Goal: Browse casually: Explore the website without a specific task or goal

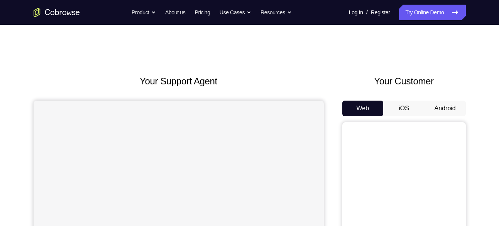
click at [436, 105] on button "Android" at bounding box center [445, 107] width 41 height 15
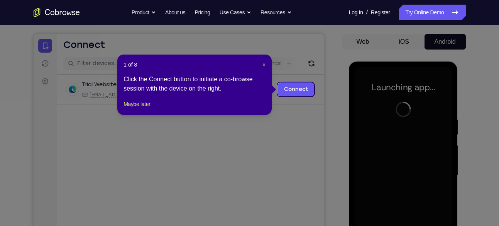
scroll to position [66, 0]
click at [263, 65] on span "×" at bounding box center [264, 65] width 3 height 6
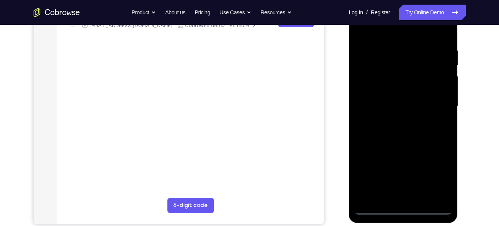
scroll to position [136, 0]
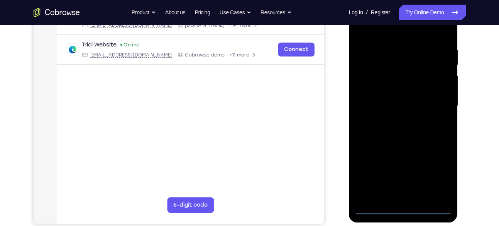
click at [402, 205] on div at bounding box center [403, 106] width 97 height 216
click at [406, 208] on div at bounding box center [403, 106] width 97 height 216
click at [440, 171] on div at bounding box center [403, 106] width 97 height 216
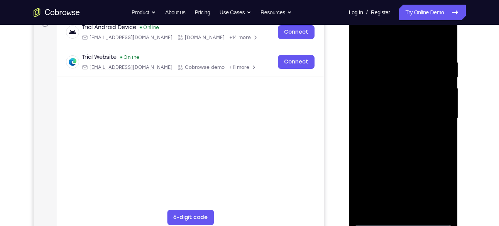
scroll to position [123, 0]
click at [387, 45] on div at bounding box center [403, 118] width 97 height 216
click at [437, 114] on div at bounding box center [403, 118] width 97 height 216
click at [395, 132] on div at bounding box center [403, 118] width 97 height 216
click at [396, 114] on div at bounding box center [403, 118] width 97 height 216
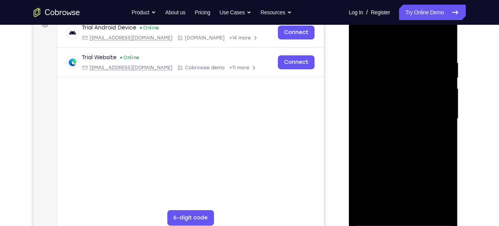
click at [395, 106] on div at bounding box center [403, 118] width 97 height 216
click at [415, 118] on div at bounding box center [403, 118] width 97 height 216
click at [406, 147] on div at bounding box center [403, 118] width 97 height 216
drag, startPoint x: 404, startPoint y: 44, endPoint x: 399, endPoint y: -15, distance: 59.3
click at [399, 5] on html "Online web based iOS Simulators and Android Emulators. Run iPhone, iPad, Mobile…" at bounding box center [404, 121] width 110 height 232
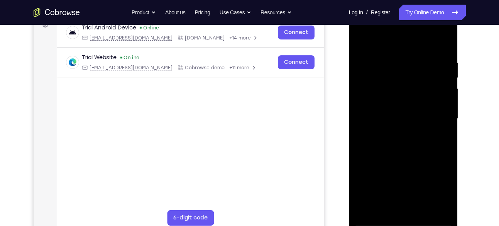
click at [416, 147] on div at bounding box center [403, 118] width 97 height 216
click at [398, 64] on div at bounding box center [403, 118] width 97 height 216
click at [433, 207] on div at bounding box center [403, 118] width 97 height 216
click at [437, 103] on div at bounding box center [403, 118] width 97 height 216
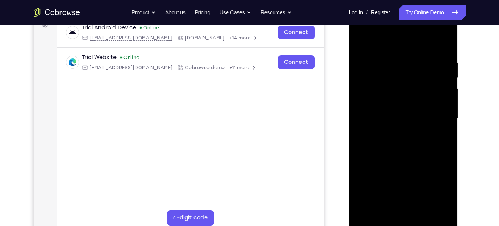
click at [443, 58] on div at bounding box center [403, 118] width 97 height 216
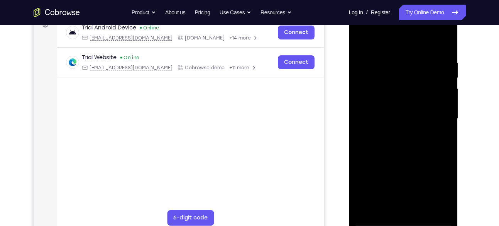
click at [443, 58] on div at bounding box center [403, 118] width 97 height 216
click at [443, 42] on div at bounding box center [403, 118] width 97 height 216
click at [445, 37] on div at bounding box center [403, 118] width 97 height 216
click at [361, 39] on div at bounding box center [403, 118] width 97 height 216
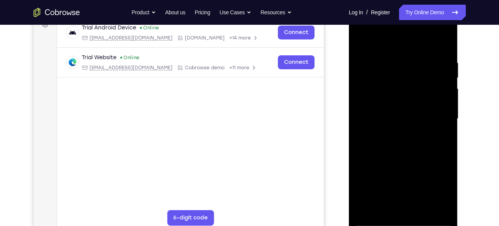
click at [441, 59] on div at bounding box center [403, 118] width 97 height 216
click at [442, 43] on div at bounding box center [403, 118] width 97 height 216
click at [423, 210] on div at bounding box center [403, 118] width 97 height 216
click at [404, 159] on div at bounding box center [403, 118] width 97 height 216
click at [389, 115] on div at bounding box center [403, 118] width 97 height 216
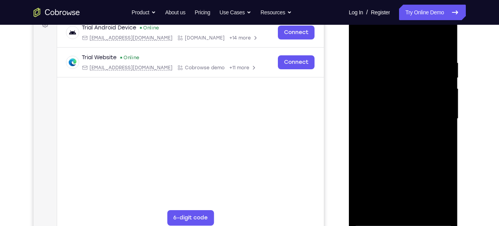
click at [363, 40] on div at bounding box center [403, 118] width 97 height 216
click at [393, 130] on div at bounding box center [403, 118] width 97 height 216
click at [359, 42] on div at bounding box center [403, 118] width 97 height 216
click at [400, 148] on div at bounding box center [403, 118] width 97 height 216
click at [363, 48] on div at bounding box center [403, 118] width 97 height 216
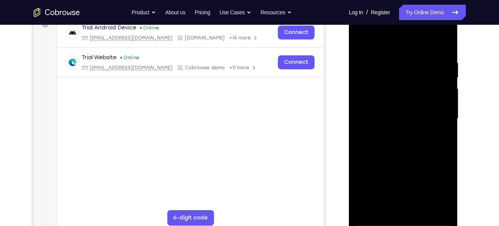
click at [358, 41] on div at bounding box center [403, 118] width 97 height 216
drag, startPoint x: 409, startPoint y: 149, endPoint x: 411, endPoint y: 114, distance: 35.9
click at [411, 114] on div at bounding box center [403, 118] width 97 height 216
drag, startPoint x: 411, startPoint y: 167, endPoint x: 412, endPoint y: 130, distance: 37.1
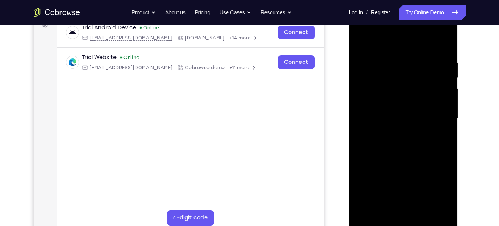
click at [412, 130] on div at bounding box center [403, 118] width 97 height 216
click at [363, 39] on div at bounding box center [403, 118] width 97 height 216
click at [384, 210] on div at bounding box center [403, 118] width 97 height 216
click at [440, 208] on div at bounding box center [403, 118] width 97 height 216
click at [366, 209] on div at bounding box center [403, 118] width 97 height 216
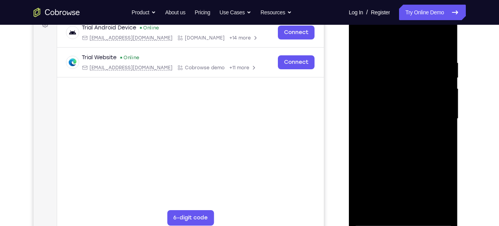
click at [446, 37] on div at bounding box center [403, 118] width 97 height 216
drag, startPoint x: 406, startPoint y: 136, endPoint x: 399, endPoint y: 73, distance: 62.9
click at [399, 73] on div at bounding box center [403, 118] width 97 height 216
click at [386, 137] on div at bounding box center [403, 118] width 97 height 216
drag, startPoint x: 421, startPoint y: 91, endPoint x: 441, endPoint y: 181, distance: 91.8
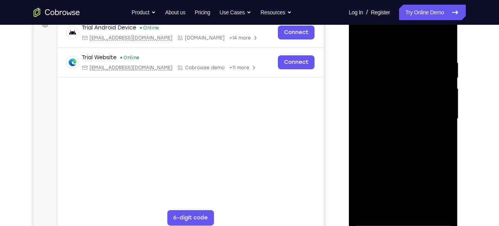
click at [441, 181] on div at bounding box center [403, 118] width 97 height 216
click at [425, 68] on div at bounding box center [403, 118] width 97 height 216
click at [364, 44] on div at bounding box center [403, 118] width 97 height 216
click at [365, 40] on div at bounding box center [403, 118] width 97 height 216
click at [385, 208] on div at bounding box center [403, 118] width 97 height 216
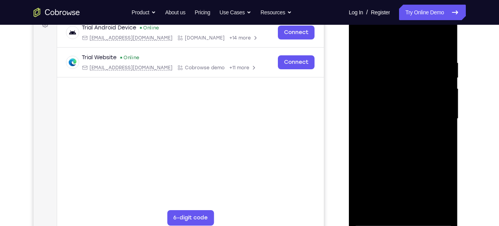
click at [390, 38] on div at bounding box center [403, 118] width 97 height 216
click at [390, 76] on div at bounding box center [403, 118] width 97 height 216
click at [419, 66] on div at bounding box center [403, 118] width 97 height 216
click at [360, 44] on div at bounding box center [403, 118] width 97 height 216
click at [363, 41] on div at bounding box center [403, 118] width 97 height 216
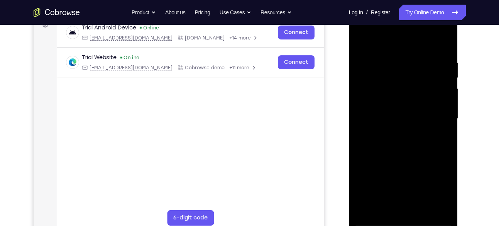
click at [384, 209] on div at bounding box center [403, 118] width 97 height 216
click at [401, 41] on div at bounding box center [403, 118] width 97 height 216
drag, startPoint x: 412, startPoint y: 117, endPoint x: 441, endPoint y: 31, distance: 91.0
click at [441, 31] on div at bounding box center [403, 118] width 97 height 216
drag, startPoint x: 408, startPoint y: 97, endPoint x: 437, endPoint y: 42, distance: 61.7
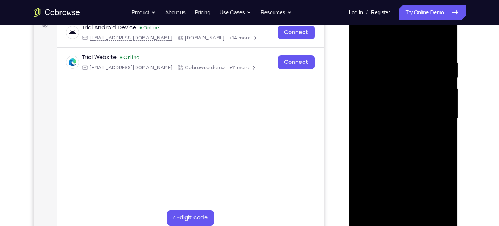
click at [437, 42] on div at bounding box center [403, 118] width 97 height 216
drag, startPoint x: 398, startPoint y: 114, endPoint x: 414, endPoint y: 59, distance: 57.8
click at [414, 59] on div at bounding box center [403, 118] width 97 height 216
click at [388, 92] on div at bounding box center [403, 118] width 97 height 216
click at [436, 106] on div at bounding box center [403, 118] width 97 height 216
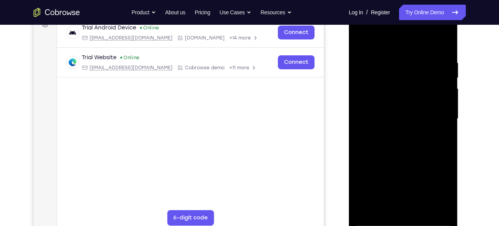
click at [361, 39] on div at bounding box center [403, 118] width 97 height 216
click at [362, 40] on div at bounding box center [403, 118] width 97 height 216
drag, startPoint x: 409, startPoint y: 109, endPoint x: 392, endPoint y: 20, distance: 90.1
click at [392, 20] on div at bounding box center [403, 118] width 97 height 216
drag, startPoint x: 399, startPoint y: 105, endPoint x: 394, endPoint y: 37, distance: 67.8
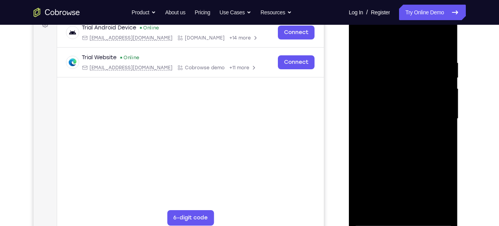
click at [394, 37] on div at bounding box center [403, 118] width 97 height 216
drag, startPoint x: 402, startPoint y: 104, endPoint x: 394, endPoint y: 51, distance: 53.6
click at [394, 51] on div at bounding box center [403, 118] width 97 height 216
drag, startPoint x: 411, startPoint y: 113, endPoint x: 400, endPoint y: 73, distance: 42.1
click at [400, 73] on div at bounding box center [403, 118] width 97 height 216
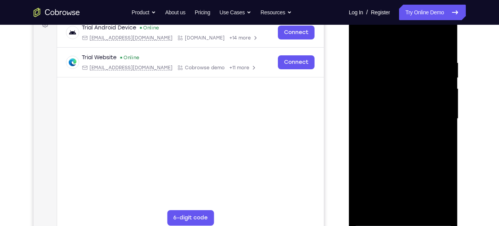
click at [366, 79] on div at bounding box center [403, 118] width 97 height 216
click at [379, 90] on div at bounding box center [403, 118] width 97 height 216
drag, startPoint x: 394, startPoint y: 63, endPoint x: 396, endPoint y: 163, distance: 100.0
click at [396, 163] on div at bounding box center [403, 118] width 97 height 216
click at [364, 41] on div at bounding box center [403, 118] width 97 height 216
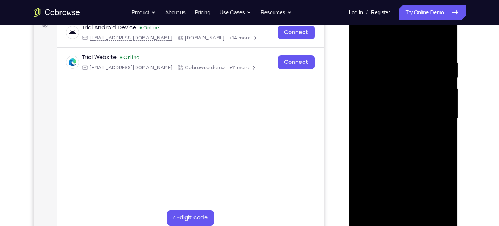
drag, startPoint x: 390, startPoint y: 114, endPoint x: 404, endPoint y: 5, distance: 109.4
click at [404, 5] on div at bounding box center [403, 120] width 109 height 230
drag, startPoint x: 407, startPoint y: 122, endPoint x: 421, endPoint y: 14, distance: 109.0
click at [421, 14] on div at bounding box center [403, 118] width 97 height 216
drag, startPoint x: 406, startPoint y: 94, endPoint x: 424, endPoint y: 22, distance: 74.6
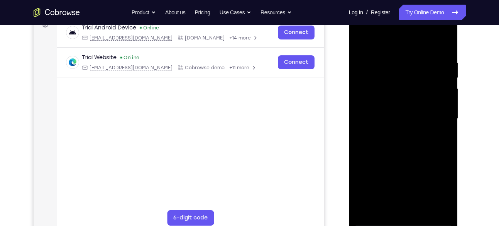
click at [424, 22] on div at bounding box center [403, 118] width 97 height 216
click at [384, 60] on div at bounding box center [403, 118] width 97 height 216
click at [370, 50] on div at bounding box center [403, 118] width 97 height 216
click at [366, 54] on div at bounding box center [403, 118] width 97 height 216
click at [360, 41] on div at bounding box center [403, 118] width 97 height 216
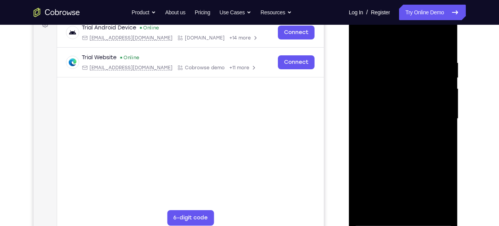
drag, startPoint x: 393, startPoint y: 118, endPoint x: 401, endPoint y: 46, distance: 71.8
click at [401, 46] on div at bounding box center [403, 118] width 97 height 216
drag, startPoint x: 404, startPoint y: 62, endPoint x: 409, endPoint y: 134, distance: 72.1
click at [409, 134] on div at bounding box center [403, 118] width 97 height 216
click at [380, 105] on div at bounding box center [403, 118] width 97 height 216
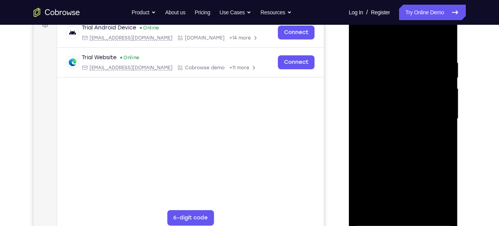
click at [419, 53] on div at bounding box center [403, 118] width 97 height 216
click at [361, 44] on div at bounding box center [403, 118] width 97 height 216
click at [361, 39] on div at bounding box center [403, 118] width 97 height 216
click at [446, 39] on div at bounding box center [403, 118] width 97 height 216
drag, startPoint x: 401, startPoint y: 141, endPoint x: 402, endPoint y: 118, distance: 23.2
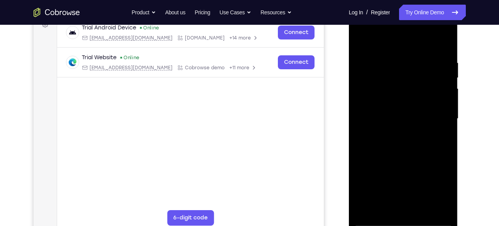
click at [402, 118] on div at bounding box center [403, 118] width 97 height 216
drag, startPoint x: 406, startPoint y: 112, endPoint x: 406, endPoint y: 80, distance: 31.7
click at [406, 80] on div at bounding box center [403, 118] width 97 height 216
drag, startPoint x: 415, startPoint y: 161, endPoint x: 407, endPoint y: 105, distance: 56.5
click at [407, 105] on div at bounding box center [403, 118] width 97 height 216
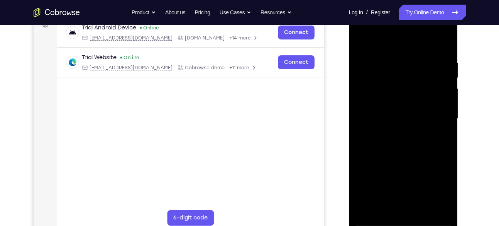
click at [366, 108] on div at bounding box center [403, 118] width 97 height 216
click at [445, 70] on div at bounding box center [403, 118] width 97 height 216
click at [376, 218] on div at bounding box center [403, 118] width 97 height 216
click at [377, 222] on div at bounding box center [403, 118] width 97 height 216
drag, startPoint x: 395, startPoint y: 170, endPoint x: 401, endPoint y: 121, distance: 49.4
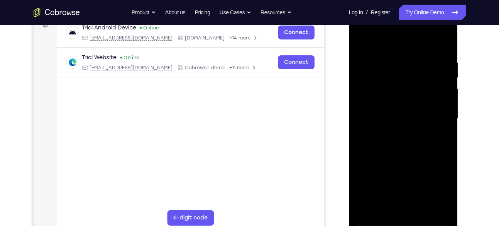
click at [401, 121] on div at bounding box center [403, 118] width 97 height 216
drag, startPoint x: 408, startPoint y: 135, endPoint x: 407, endPoint y: 92, distance: 43.3
click at [407, 92] on div at bounding box center [403, 118] width 97 height 216
drag, startPoint x: 401, startPoint y: 158, endPoint x: 403, endPoint y: 92, distance: 65.3
click at [403, 92] on div at bounding box center [403, 118] width 97 height 216
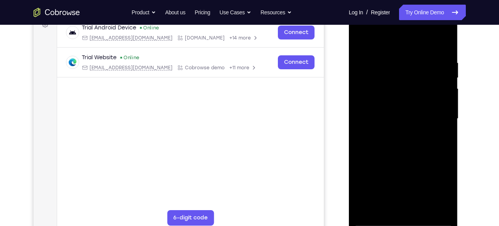
click at [385, 126] on div at bounding box center [403, 118] width 97 height 216
click at [415, 68] on div at bounding box center [403, 118] width 97 height 216
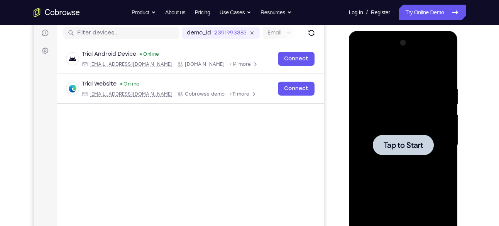
scroll to position [97, 0]
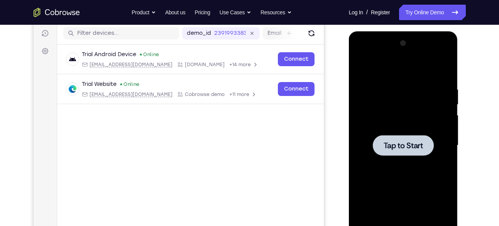
click at [396, 147] on span "Tap to Start" at bounding box center [403, 145] width 39 height 8
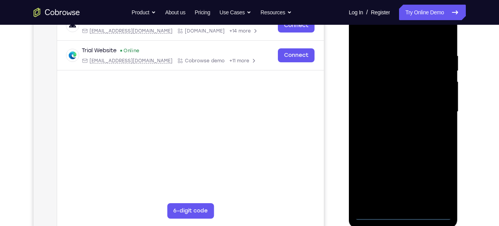
scroll to position [129, 0]
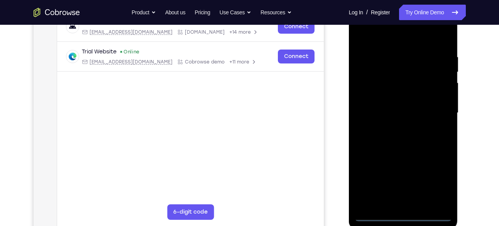
click at [403, 205] on div at bounding box center [403, 113] width 97 height 216
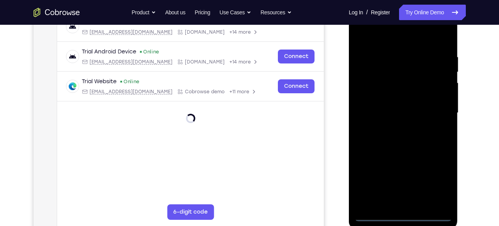
click at [406, 216] on div at bounding box center [403, 113] width 97 height 216
click at [431, 180] on div at bounding box center [403, 113] width 97 height 216
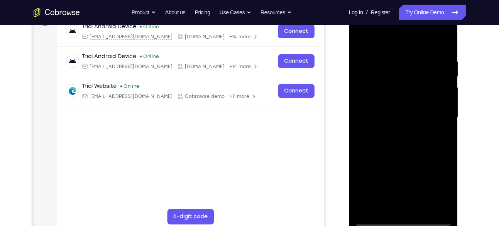
scroll to position [124, 0]
click at [383, 40] on div at bounding box center [403, 118] width 97 height 216
click at [441, 114] on div at bounding box center [403, 118] width 97 height 216
click at [399, 129] on div at bounding box center [403, 118] width 97 height 216
click at [407, 112] on div at bounding box center [403, 118] width 97 height 216
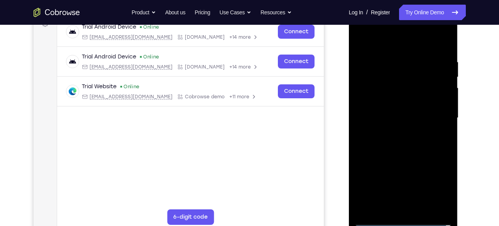
click at [401, 101] on div at bounding box center [403, 118] width 97 height 216
click at [415, 115] on div at bounding box center [403, 118] width 97 height 216
click at [411, 145] on div at bounding box center [403, 118] width 97 height 216
drag, startPoint x: 409, startPoint y: 43, endPoint x: 406, endPoint y: -17, distance: 60.4
click at [406, 4] on html "Online web based iOS Simulators and Android Emulators. Run iPhone, iPad, Mobile…" at bounding box center [404, 120] width 110 height 232
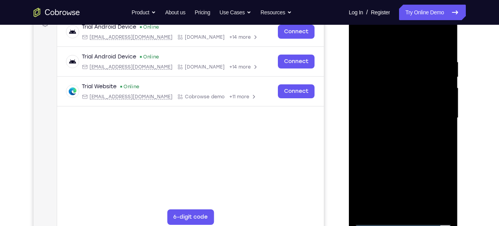
click at [394, 56] on div at bounding box center [403, 118] width 97 height 216
click at [439, 79] on div at bounding box center [403, 118] width 97 height 216
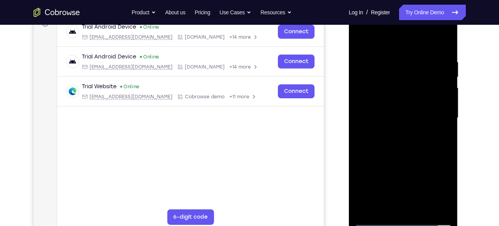
click at [439, 79] on div at bounding box center [403, 118] width 97 height 216
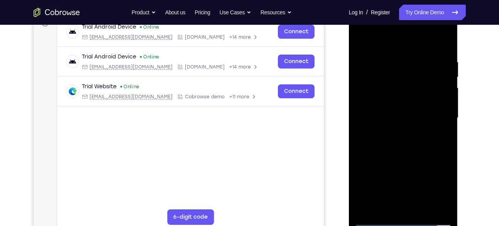
click at [439, 79] on div at bounding box center [403, 118] width 97 height 216
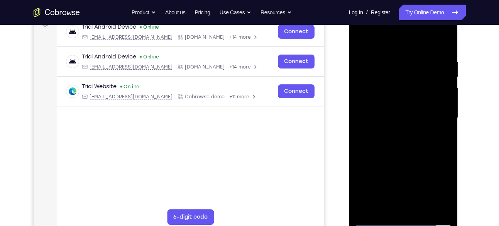
click at [439, 79] on div at bounding box center [403, 118] width 97 height 216
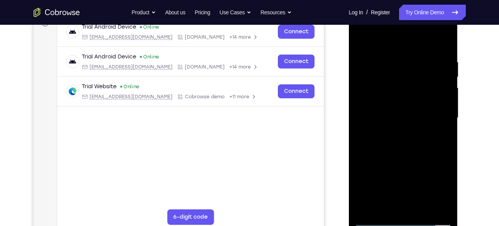
click at [439, 79] on div at bounding box center [403, 118] width 97 height 216
click at [444, 41] on div at bounding box center [403, 118] width 97 height 216
click at [421, 206] on div at bounding box center [403, 118] width 97 height 216
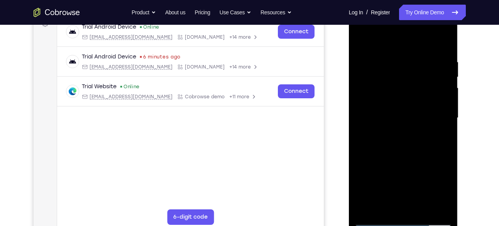
click at [402, 158] on div at bounding box center [403, 118] width 97 height 216
click at [406, 114] on div at bounding box center [403, 118] width 97 height 216
click at [362, 35] on div at bounding box center [403, 118] width 97 height 216
click at [393, 180] on div at bounding box center [403, 118] width 97 height 216
click at [361, 42] on div at bounding box center [403, 118] width 97 height 216
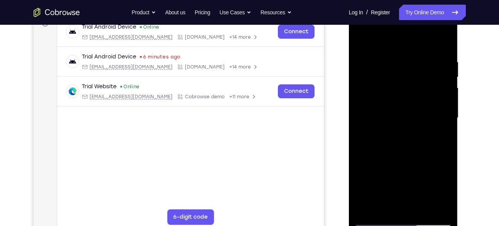
drag, startPoint x: 404, startPoint y: 147, endPoint x: 401, endPoint y: 86, distance: 60.7
click at [401, 86] on div at bounding box center [403, 118] width 97 height 216
drag, startPoint x: 419, startPoint y: 185, endPoint x: 417, endPoint y: 115, distance: 69.5
click at [417, 115] on div at bounding box center [403, 118] width 97 height 216
drag, startPoint x: 416, startPoint y: 182, endPoint x: 415, endPoint y: 112, distance: 70.3
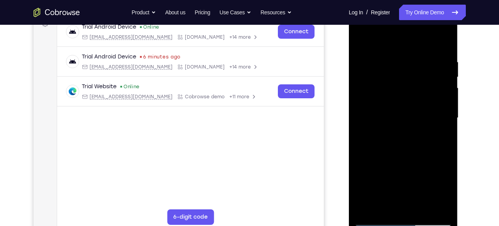
click at [415, 112] on div at bounding box center [403, 118] width 97 height 216
drag, startPoint x: 411, startPoint y: 188, endPoint x: 408, endPoint y: 152, distance: 36.1
click at [408, 152] on div at bounding box center [403, 118] width 97 height 216
click at [408, 140] on div at bounding box center [403, 118] width 97 height 216
drag, startPoint x: 406, startPoint y: 178, endPoint x: 408, endPoint y: 146, distance: 31.7
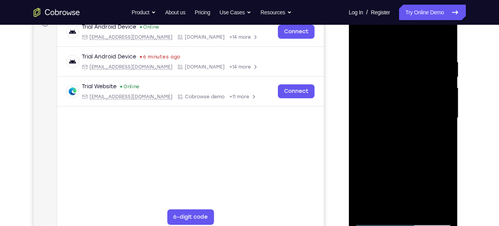
click at [408, 146] on div at bounding box center [403, 118] width 97 height 216
drag, startPoint x: 408, startPoint y: 146, endPoint x: 408, endPoint y: 141, distance: 5.4
click at [408, 141] on div at bounding box center [403, 118] width 97 height 216
drag, startPoint x: 402, startPoint y: 171, endPoint x: 406, endPoint y: 109, distance: 61.5
click at [406, 109] on div at bounding box center [403, 118] width 97 height 216
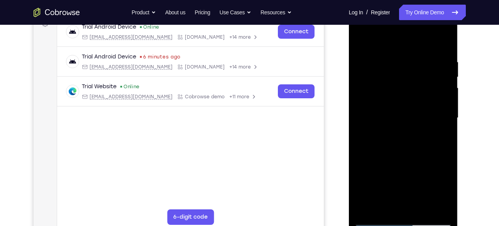
drag, startPoint x: 414, startPoint y: 178, endPoint x: 420, endPoint y: 113, distance: 65.1
click at [420, 113] on div at bounding box center [403, 118] width 97 height 216
click at [414, 157] on div at bounding box center [403, 118] width 97 height 216
click at [364, 43] on div at bounding box center [403, 118] width 97 height 216
drag, startPoint x: 405, startPoint y: 134, endPoint x: 357, endPoint y: 245, distance: 120.2
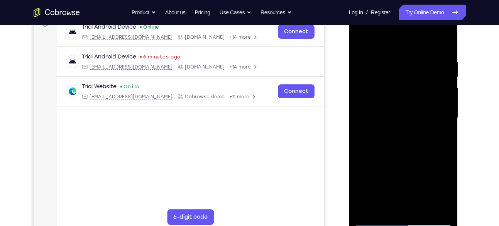
click at [357, 225] on html "Online web based iOS Simulators and Android Emulators. Run iPhone, iPad, Mobile…" at bounding box center [404, 120] width 110 height 232
drag, startPoint x: 416, startPoint y: 117, endPoint x: 396, endPoint y: 231, distance: 115.6
click at [396, 225] on div at bounding box center [403, 119] width 109 height 230
click at [400, 147] on div at bounding box center [403, 118] width 97 height 216
click at [362, 42] on div at bounding box center [403, 118] width 97 height 216
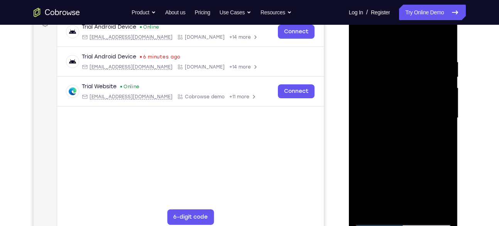
click at [365, 41] on div at bounding box center [403, 118] width 97 height 216
click at [387, 60] on div at bounding box center [403, 118] width 97 height 216
click at [442, 67] on div at bounding box center [403, 118] width 97 height 216
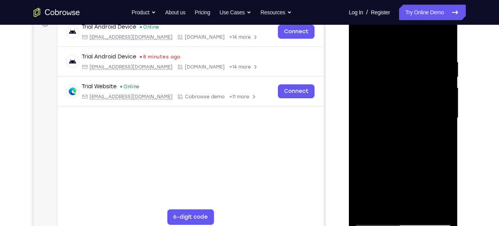
click at [442, 67] on div at bounding box center [403, 118] width 97 height 216
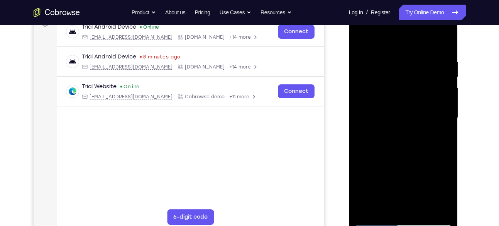
click at [442, 67] on div at bounding box center [403, 118] width 97 height 216
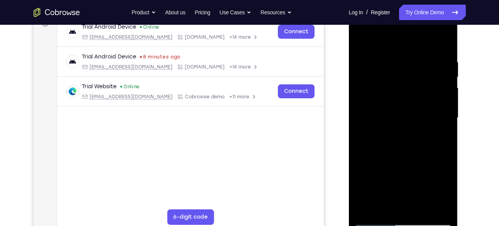
click at [363, 101] on div at bounding box center [403, 118] width 97 height 216
click at [436, 70] on div at bounding box center [403, 118] width 97 height 216
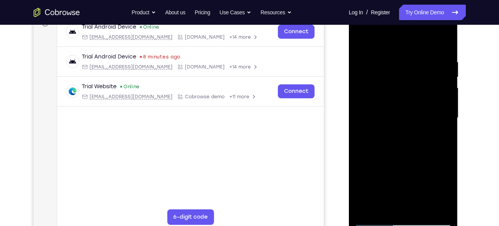
click at [436, 70] on div at bounding box center [403, 118] width 97 height 216
click at [440, 70] on div at bounding box center [403, 118] width 97 height 216
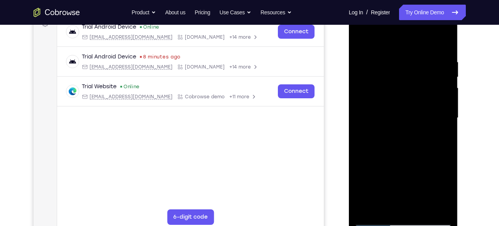
click at [440, 70] on div at bounding box center [403, 118] width 97 height 216
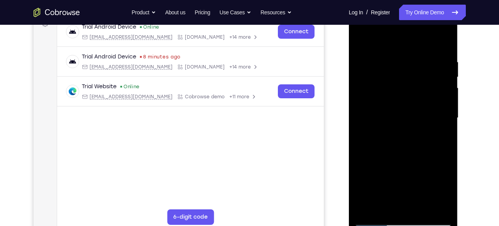
click at [370, 114] on div at bounding box center [403, 118] width 97 height 216
click at [441, 90] on div at bounding box center [403, 118] width 97 height 216
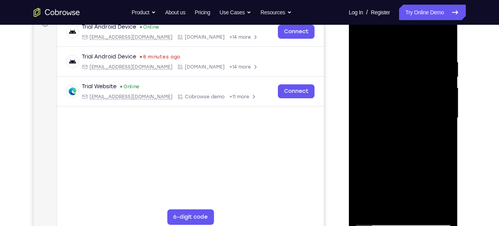
click at [441, 90] on div at bounding box center [403, 118] width 97 height 216
click at [443, 56] on div at bounding box center [403, 118] width 97 height 216
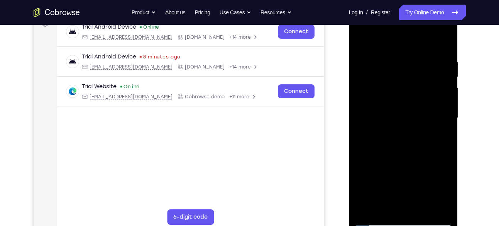
click at [361, 94] on div at bounding box center [403, 118] width 97 height 216
click at [446, 78] on div at bounding box center [403, 118] width 97 height 216
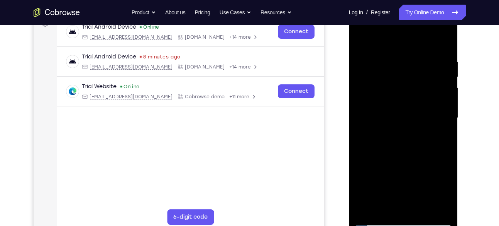
click at [446, 78] on div at bounding box center [403, 118] width 97 height 216
click at [441, 46] on div at bounding box center [403, 118] width 97 height 216
click at [414, 124] on div at bounding box center [403, 118] width 97 height 216
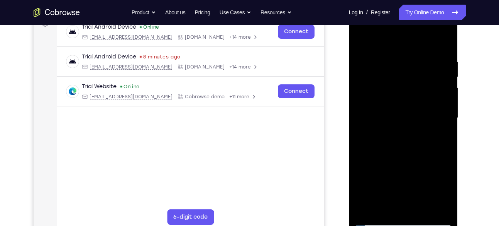
drag, startPoint x: 414, startPoint y: 124, endPoint x: 403, endPoint y: 39, distance: 85.3
click at [403, 39] on div at bounding box center [403, 118] width 97 height 216
drag, startPoint x: 418, startPoint y: 158, endPoint x: 409, endPoint y: 92, distance: 66.7
click at [409, 92] on div at bounding box center [403, 118] width 97 height 216
click at [417, 127] on div at bounding box center [403, 118] width 97 height 216
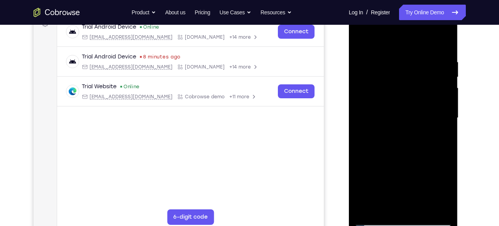
click at [417, 127] on div at bounding box center [403, 118] width 97 height 216
drag, startPoint x: 417, startPoint y: 127, endPoint x: 406, endPoint y: 71, distance: 57.0
click at [406, 71] on div at bounding box center [403, 118] width 97 height 216
click at [425, 108] on div at bounding box center [403, 118] width 97 height 216
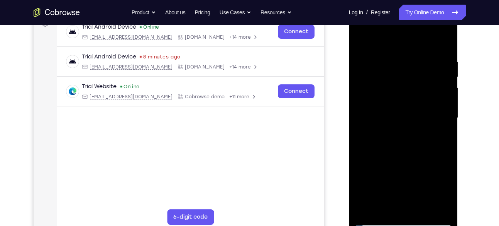
click at [446, 95] on div at bounding box center [403, 118] width 97 height 216
drag, startPoint x: 422, startPoint y: 144, endPoint x: 412, endPoint y: 61, distance: 84.4
click at [412, 61] on div at bounding box center [403, 118] width 97 height 216
drag, startPoint x: 428, startPoint y: 143, endPoint x: 406, endPoint y: 13, distance: 131.2
click at [406, 13] on div at bounding box center [403, 118] width 97 height 216
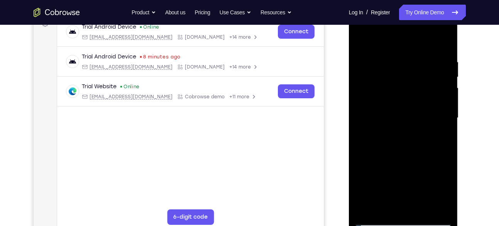
drag, startPoint x: 423, startPoint y: 146, endPoint x: 417, endPoint y: 58, distance: 87.5
click at [417, 58] on div at bounding box center [403, 118] width 97 height 216
drag, startPoint x: 424, startPoint y: 112, endPoint x: 417, endPoint y: 24, distance: 87.5
click at [417, 24] on div at bounding box center [403, 118] width 97 height 216
drag, startPoint x: 431, startPoint y: 124, endPoint x: 431, endPoint y: 60, distance: 63.7
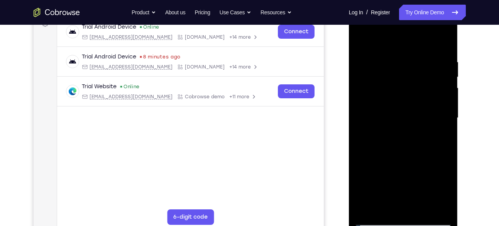
click at [431, 60] on div at bounding box center [403, 118] width 97 height 216
click at [427, 120] on div at bounding box center [403, 118] width 97 height 216
drag, startPoint x: 427, startPoint y: 120, endPoint x: 404, endPoint y: 42, distance: 81.3
click at [404, 42] on div at bounding box center [403, 118] width 97 height 216
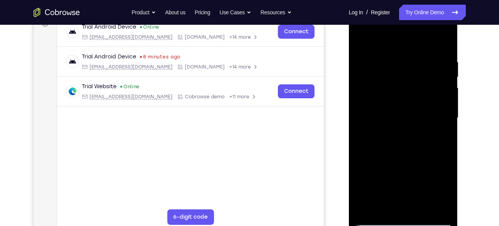
drag, startPoint x: 417, startPoint y: 149, endPoint x: 411, endPoint y: 62, distance: 87.5
click at [411, 62] on div at bounding box center [403, 118] width 97 height 216
click at [429, 98] on div at bounding box center [403, 118] width 97 height 216
drag, startPoint x: 429, startPoint y: 121, endPoint x: 425, endPoint y: 46, distance: 74.7
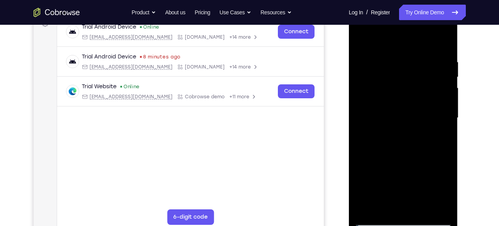
click at [425, 46] on div at bounding box center [403, 118] width 97 height 216
drag, startPoint x: 424, startPoint y: 136, endPoint x: 425, endPoint y: 63, distance: 73.0
click at [425, 63] on div at bounding box center [403, 118] width 97 height 216
click at [430, 143] on div at bounding box center [403, 118] width 97 height 216
drag, startPoint x: 430, startPoint y: 143, endPoint x: 424, endPoint y: 102, distance: 42.2
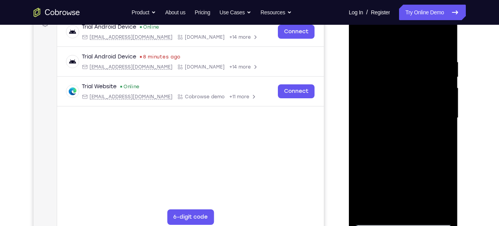
click at [424, 102] on div at bounding box center [403, 118] width 97 height 216
drag, startPoint x: 416, startPoint y: 168, endPoint x: 411, endPoint y: 104, distance: 63.9
click at [411, 104] on div at bounding box center [403, 118] width 97 height 216
drag, startPoint x: 414, startPoint y: 151, endPoint x: 414, endPoint y: 103, distance: 47.9
click at [414, 103] on div at bounding box center [403, 118] width 97 height 216
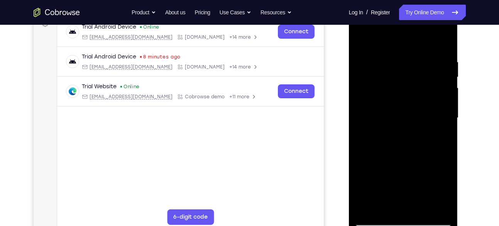
drag, startPoint x: 415, startPoint y: 143, endPoint x: 435, endPoint y: 47, distance: 98.2
click at [435, 47] on div at bounding box center [403, 118] width 97 height 216
click at [428, 153] on div at bounding box center [403, 118] width 97 height 216
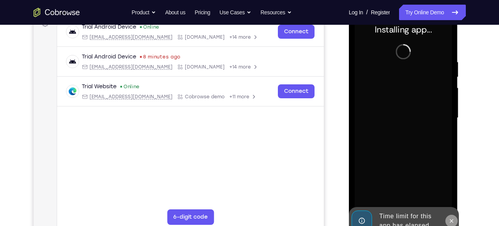
click at [452, 222] on icon at bounding box center [452, 220] width 6 height 6
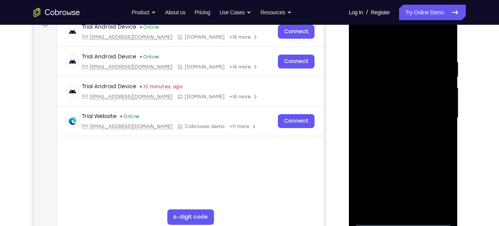
click at [406, 219] on div at bounding box center [403, 118] width 97 height 216
click at [434, 185] on div at bounding box center [403, 118] width 97 height 216
click at [387, 41] on div at bounding box center [403, 118] width 97 height 216
click at [438, 112] on div at bounding box center [403, 118] width 97 height 216
click at [396, 133] on div at bounding box center [403, 118] width 97 height 216
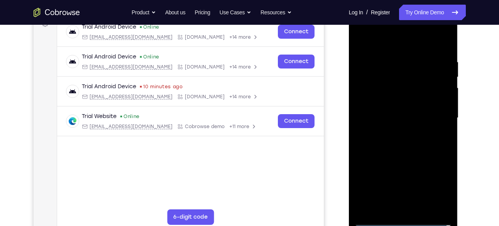
click at [397, 108] on div at bounding box center [403, 118] width 97 height 216
click at [388, 106] on div at bounding box center [403, 118] width 97 height 216
click at [395, 116] on div at bounding box center [403, 118] width 97 height 216
click at [410, 149] on div at bounding box center [403, 118] width 97 height 216
drag, startPoint x: 412, startPoint y: 49, endPoint x: 405, endPoint y: 2, distance: 48.0
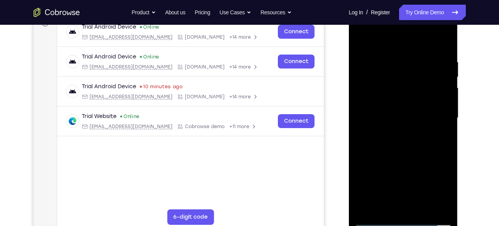
click at [405, 4] on html "Online web based iOS Simulators and Android Emulators. Run iPhone, iPad, Mobile…" at bounding box center [404, 120] width 110 height 232
click at [423, 205] on div at bounding box center [403, 118] width 97 height 216
click at [410, 157] on div at bounding box center [403, 118] width 97 height 216
drag, startPoint x: 416, startPoint y: 174, endPoint x: 412, endPoint y: 101, distance: 72.7
click at [412, 101] on div at bounding box center [403, 118] width 97 height 216
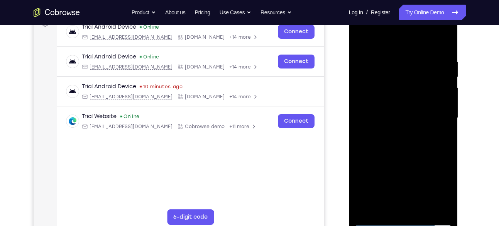
click at [421, 158] on div at bounding box center [403, 118] width 97 height 216
click at [387, 205] on div at bounding box center [403, 118] width 97 height 216
click at [425, 158] on div at bounding box center [403, 118] width 97 height 216
click at [438, 131] on div at bounding box center [403, 118] width 97 height 216
click at [387, 203] on div at bounding box center [403, 118] width 97 height 216
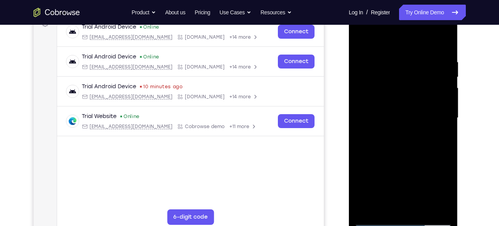
click at [361, 162] on div at bounding box center [403, 118] width 97 height 216
click at [438, 129] on div at bounding box center [403, 118] width 97 height 216
click at [364, 44] on div at bounding box center [403, 118] width 97 height 216
click at [363, 37] on div at bounding box center [403, 118] width 97 height 216
click at [392, 53] on div at bounding box center [403, 118] width 97 height 216
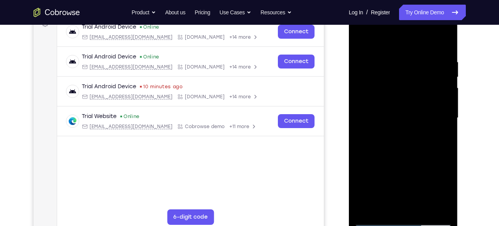
click at [442, 85] on div at bounding box center [403, 118] width 97 height 216
drag, startPoint x: 442, startPoint y: 85, endPoint x: 329, endPoint y: 84, distance: 112.4
click at [349, 84] on html "Online web based iOS Simulators and Android Emulators. Run iPhone, iPad, Mobile…" at bounding box center [404, 120] width 110 height 232
click at [445, 67] on div at bounding box center [403, 118] width 97 height 216
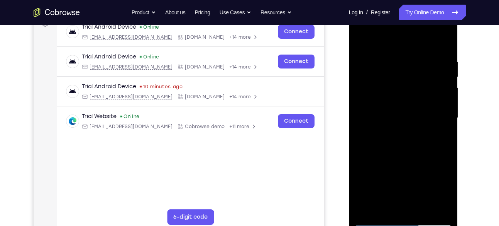
drag, startPoint x: 445, startPoint y: 67, endPoint x: 569, endPoint y: 119, distance: 135.4
click at [349, 92] on html "Online web based iOS Simulators and Android Emulators. Run iPhone, iPad, Mobile…" at bounding box center [404, 120] width 110 height 232
click at [446, 86] on div at bounding box center [403, 118] width 97 height 216
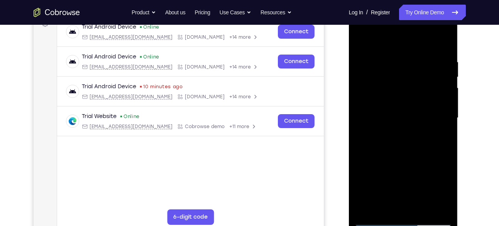
click at [446, 86] on div at bounding box center [403, 118] width 97 height 216
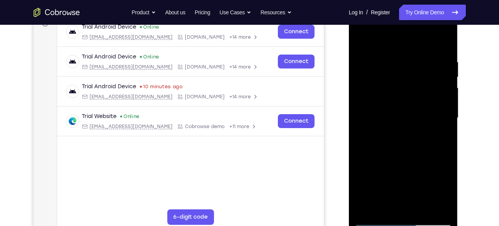
click at [446, 86] on div at bounding box center [403, 118] width 97 height 216
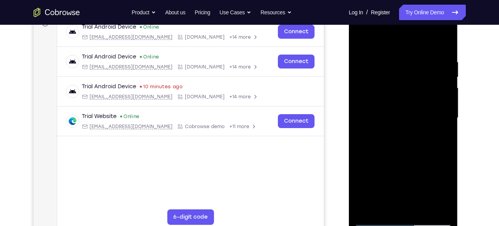
click at [446, 86] on div at bounding box center [403, 118] width 97 height 216
drag, startPoint x: 369, startPoint y: 112, endPoint x: 854, endPoint y: 113, distance: 485.1
click at [459, 109] on html "Online web based iOS Simulators and Android Emulators. Run iPhone, iPad, Mobile…" at bounding box center [404, 120] width 110 height 232
drag, startPoint x: 370, startPoint y: 112, endPoint x: 506, endPoint y: 127, distance: 137.2
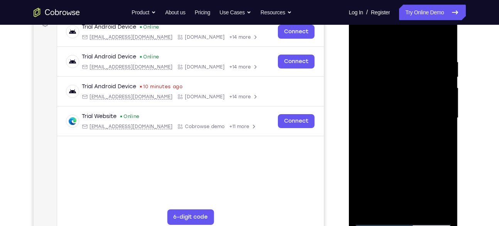
click at [459, 127] on html "Online web based iOS Simulators and Android Emulators. Run iPhone, iPad, Mobile…" at bounding box center [404, 120] width 110 height 232
click at [442, 112] on div at bounding box center [403, 118] width 97 height 216
click at [361, 123] on div at bounding box center [403, 118] width 97 height 216
click at [446, 89] on div at bounding box center [403, 118] width 97 height 216
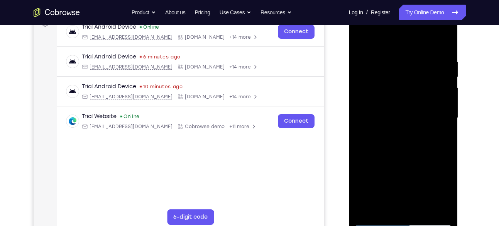
click at [446, 89] on div at bounding box center [403, 118] width 97 height 216
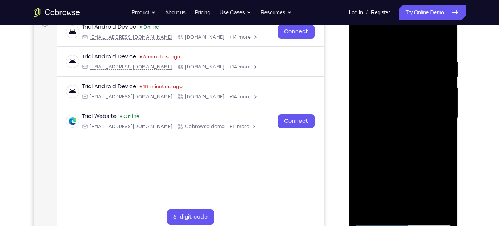
click at [446, 89] on div at bounding box center [403, 118] width 97 height 216
click at [361, 126] on div at bounding box center [403, 118] width 97 height 216
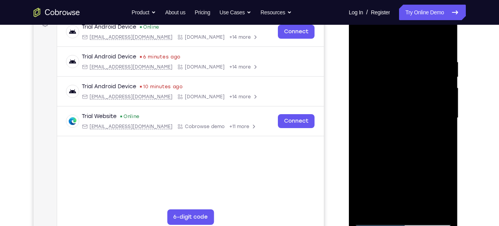
click at [446, 85] on div at bounding box center [403, 118] width 97 height 216
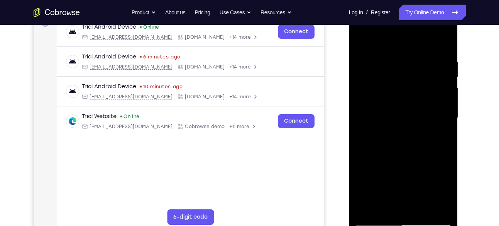
click at [446, 85] on div at bounding box center [403, 118] width 97 height 216
click at [364, 107] on div at bounding box center [403, 118] width 97 height 216
click at [441, 42] on div at bounding box center [403, 118] width 97 height 216
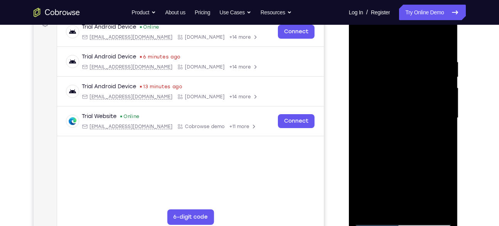
drag, startPoint x: 415, startPoint y: 137, endPoint x: 416, endPoint y: 46, distance: 91.9
click at [416, 46] on div at bounding box center [403, 118] width 97 height 216
click at [390, 97] on div at bounding box center [403, 118] width 97 height 216
drag, startPoint x: 419, startPoint y: 153, endPoint x: 426, endPoint y: 44, distance: 109.2
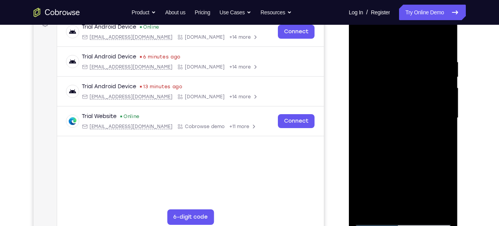
click at [426, 44] on div at bounding box center [403, 118] width 97 height 216
drag, startPoint x: 403, startPoint y: 160, endPoint x: 426, endPoint y: 31, distance: 131.4
click at [426, 31] on div at bounding box center [403, 118] width 97 height 216
drag, startPoint x: 409, startPoint y: 159, endPoint x: 457, endPoint y: 14, distance: 153.3
click at [457, 14] on div at bounding box center [403, 119] width 109 height 230
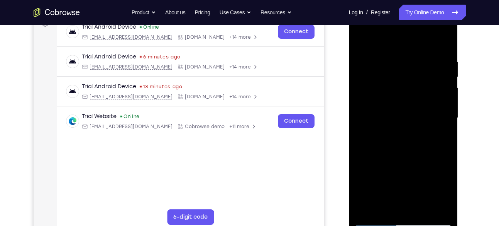
drag, startPoint x: 404, startPoint y: 177, endPoint x: 452, endPoint y: 53, distance: 133.0
click at [452, 53] on div at bounding box center [403, 118] width 97 height 216
click at [360, 92] on div at bounding box center [403, 118] width 97 height 216
drag, startPoint x: 408, startPoint y: 75, endPoint x: 414, endPoint y: 161, distance: 86.7
click at [414, 161] on div at bounding box center [403, 118] width 97 height 216
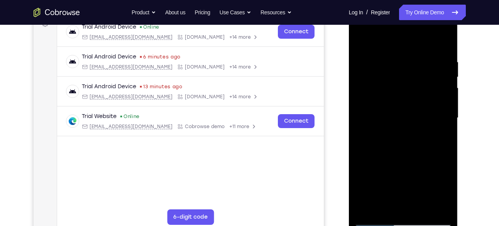
drag, startPoint x: 415, startPoint y: 168, endPoint x: 423, endPoint y: 74, distance: 94.6
click at [423, 74] on div at bounding box center [403, 118] width 97 height 216
drag, startPoint x: 427, startPoint y: 171, endPoint x: 424, endPoint y: 75, distance: 96.2
click at [424, 75] on div at bounding box center [403, 118] width 97 height 216
drag, startPoint x: 424, startPoint y: 154, endPoint x: 419, endPoint y: 93, distance: 62.0
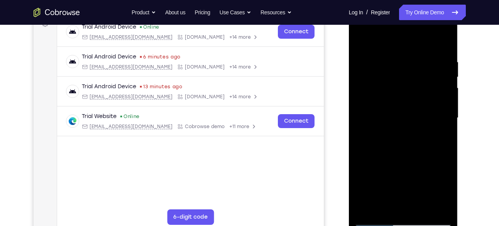
click at [419, 93] on div at bounding box center [403, 118] width 97 height 216
click at [413, 74] on div at bounding box center [403, 118] width 97 height 216
drag, startPoint x: 425, startPoint y: 149, endPoint x: 431, endPoint y: 54, distance: 94.9
click at [431, 54] on div at bounding box center [403, 118] width 97 height 216
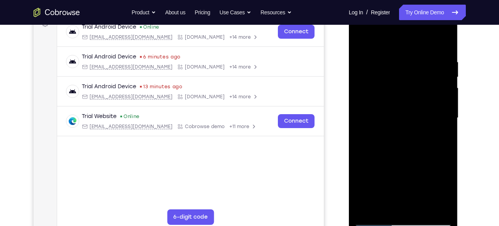
click at [418, 104] on div at bounding box center [403, 118] width 97 height 216
drag, startPoint x: 423, startPoint y: 152, endPoint x: 444, endPoint y: 37, distance: 116.5
click at [444, 37] on div at bounding box center [403, 118] width 97 height 216
drag, startPoint x: 412, startPoint y: 153, endPoint x: 809, endPoint y: 22, distance: 417.8
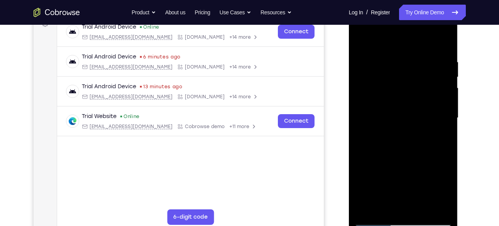
click at [459, 18] on html "Online web based iOS Simulators and Android Emulators. Run iPhone, iPad, Mobile…" at bounding box center [404, 120] width 110 height 232
drag, startPoint x: 412, startPoint y: 166, endPoint x: 422, endPoint y: 62, distance: 104.3
click at [422, 62] on div at bounding box center [403, 118] width 97 height 216
click at [421, 134] on div at bounding box center [403, 118] width 97 height 216
click at [446, 102] on div at bounding box center [403, 118] width 97 height 216
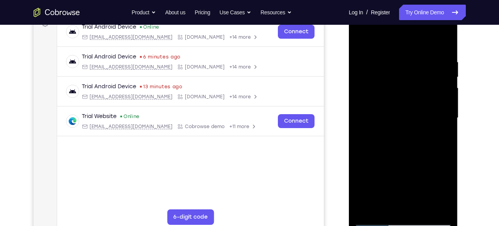
click at [446, 102] on div at bounding box center [403, 118] width 97 height 216
drag, startPoint x: 429, startPoint y: 178, endPoint x: 451, endPoint y: 53, distance: 126.7
click at [451, 53] on div at bounding box center [403, 118] width 97 height 216
click at [417, 148] on div at bounding box center [403, 118] width 97 height 216
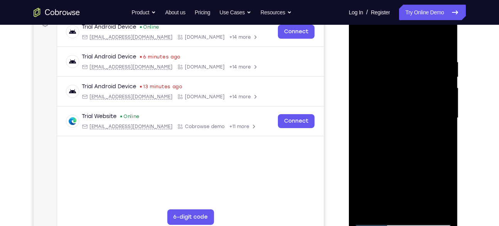
drag, startPoint x: 417, startPoint y: 148, endPoint x: 431, endPoint y: 48, distance: 101.0
click at [431, 48] on div at bounding box center [403, 118] width 97 height 216
drag, startPoint x: 413, startPoint y: 148, endPoint x: 454, endPoint y: 27, distance: 128.0
click at [454, 27] on div at bounding box center [403, 119] width 109 height 230
drag, startPoint x: 418, startPoint y: 137, endPoint x: 418, endPoint y: 149, distance: 12.4
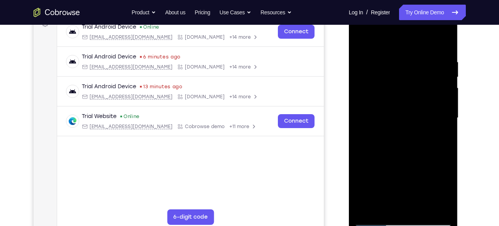
click at [418, 149] on div at bounding box center [403, 118] width 97 height 216
click at [418, 127] on div at bounding box center [403, 118] width 97 height 216
drag, startPoint x: 419, startPoint y: 137, endPoint x: 434, endPoint y: 35, distance: 102.8
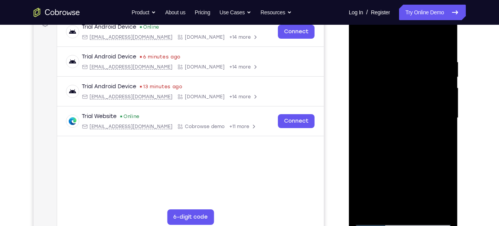
click at [434, 35] on div at bounding box center [403, 118] width 97 height 216
drag, startPoint x: 416, startPoint y: 129, endPoint x: 444, endPoint y: 49, distance: 84.6
click at [444, 49] on div at bounding box center [403, 118] width 97 height 216
click at [448, 63] on div at bounding box center [403, 118] width 97 height 216
drag, startPoint x: 426, startPoint y: 92, endPoint x: 424, endPoint y: 129, distance: 37.9
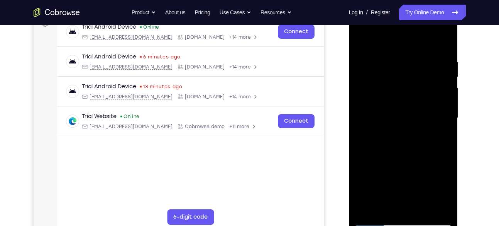
click at [424, 129] on div at bounding box center [403, 118] width 97 height 216
drag, startPoint x: 423, startPoint y: 112, endPoint x: 423, endPoint y: 136, distance: 23.6
click at [423, 136] on div at bounding box center [403, 118] width 97 height 216
click at [445, 122] on div at bounding box center [403, 118] width 97 height 216
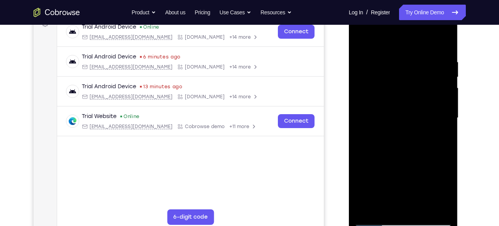
click at [445, 122] on div at bounding box center [403, 118] width 97 height 216
click at [361, 124] on div at bounding box center [403, 118] width 97 height 216
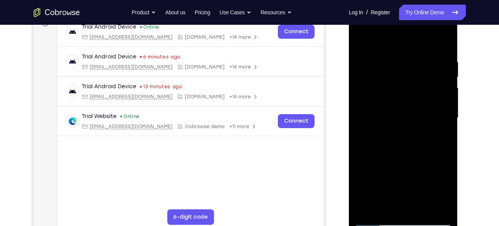
click at [361, 124] on div at bounding box center [403, 118] width 97 height 216
drag, startPoint x: 397, startPoint y: 164, endPoint x: 404, endPoint y: 57, distance: 107.2
click at [404, 57] on div at bounding box center [403, 118] width 97 height 216
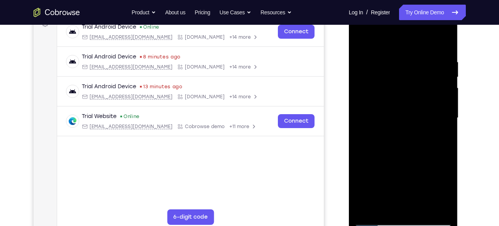
drag, startPoint x: 401, startPoint y: 155, endPoint x: 430, endPoint y: 29, distance: 130.1
click at [430, 29] on div at bounding box center [403, 118] width 97 height 216
drag, startPoint x: 415, startPoint y: 134, endPoint x: 440, endPoint y: 31, distance: 106.2
click at [440, 31] on div at bounding box center [403, 118] width 97 height 216
drag, startPoint x: 425, startPoint y: 131, endPoint x: 451, endPoint y: 25, distance: 109.3
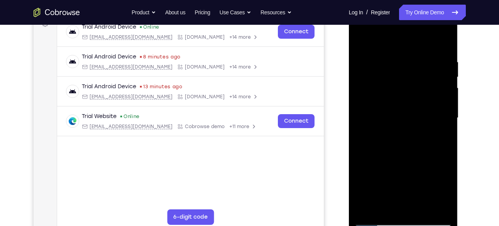
click at [451, 25] on div at bounding box center [403, 118] width 97 height 216
drag, startPoint x: 412, startPoint y: 133, endPoint x: 506, endPoint y: 27, distance: 142.0
click at [459, 27] on html "Online web based iOS Simulators and Android Emulators. Run iPhone, iPad, Mobile…" at bounding box center [404, 120] width 110 height 232
click at [405, 127] on div at bounding box center [403, 118] width 97 height 216
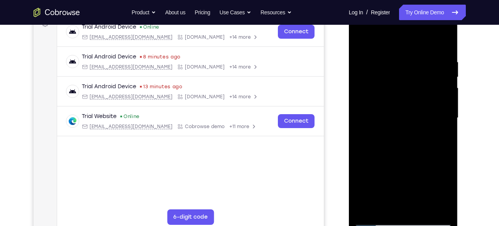
click at [361, 147] on div at bounding box center [403, 118] width 97 height 216
drag, startPoint x: 380, startPoint y: 148, endPoint x: 854, endPoint y: 56, distance: 482.3
click at [459, 53] on html "Online web based iOS Simulators and Android Emulators. Run iPhone, iPad, Mobile…" at bounding box center [404, 120] width 110 height 232
drag, startPoint x: 410, startPoint y: 143, endPoint x: 428, endPoint y: 87, distance: 58.0
click at [428, 87] on div at bounding box center [403, 118] width 97 height 216
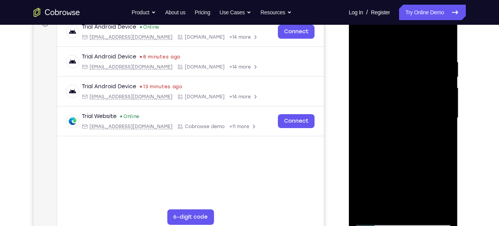
click at [362, 138] on div at bounding box center [403, 118] width 97 height 216
drag, startPoint x: 385, startPoint y: 179, endPoint x: 470, endPoint y: 29, distance: 171.5
click at [459, 29] on html "Online web based iOS Simulators and Android Emulators. Run iPhone, iPad, Mobile…" at bounding box center [404, 120] width 110 height 232
drag, startPoint x: 408, startPoint y: 149, endPoint x: 492, endPoint y: 30, distance: 145.0
click at [459, 30] on html "Online web based iOS Simulators and Android Emulators. Run iPhone, iPad, Mobile…" at bounding box center [404, 120] width 110 height 232
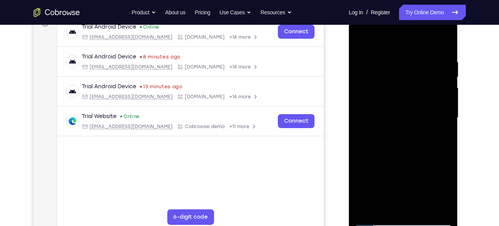
click at [398, 155] on div at bounding box center [403, 118] width 97 height 216
drag, startPoint x: 398, startPoint y: 155, endPoint x: 843, endPoint y: 28, distance: 463.2
click at [459, 24] on html "Online web based iOS Simulators and Android Emulators. Run iPhone, iPad, Mobile…" at bounding box center [404, 120] width 110 height 232
drag, startPoint x: 393, startPoint y: 154, endPoint x: 427, endPoint y: 95, distance: 68.0
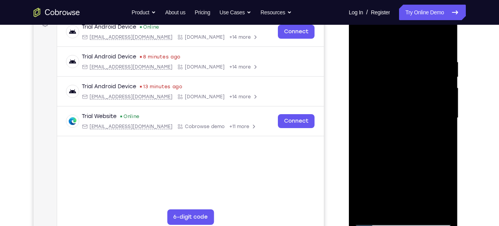
click at [427, 95] on div at bounding box center [403, 118] width 97 height 216
drag, startPoint x: 410, startPoint y: 149, endPoint x: 424, endPoint y: 102, distance: 49.0
click at [424, 102] on div at bounding box center [403, 118] width 97 height 216
click at [359, 166] on div at bounding box center [403, 118] width 97 height 216
drag, startPoint x: 389, startPoint y: 155, endPoint x: 823, endPoint y: 45, distance: 448.2
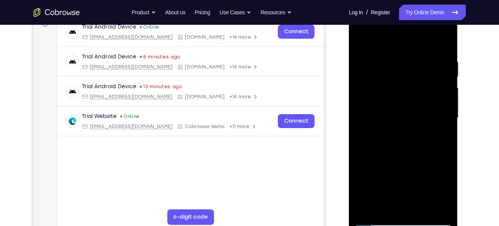
click at [459, 41] on html "Online web based iOS Simulators and Android Emulators. Run iPhone, iPad, Mobile…" at bounding box center [404, 120] width 110 height 232
drag, startPoint x: 399, startPoint y: 137, endPoint x: 406, endPoint y: 117, distance: 21.2
click at [406, 117] on div at bounding box center [403, 118] width 97 height 216
drag, startPoint x: 393, startPoint y: 77, endPoint x: 480, endPoint y: -14, distance: 125.9
click at [459, 4] on html "Online web based iOS Simulators and Android Emulators. Run iPhone, iPad, Mobile…" at bounding box center [404, 120] width 110 height 232
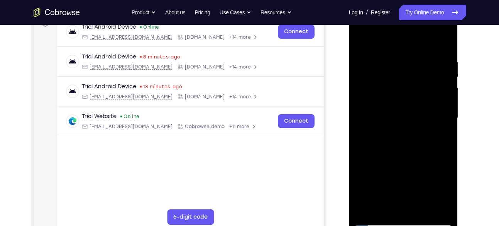
drag, startPoint x: 396, startPoint y: 153, endPoint x: 405, endPoint y: 76, distance: 77.7
click at [405, 76] on div at bounding box center [403, 118] width 97 height 216
drag, startPoint x: 382, startPoint y: 148, endPoint x: 390, endPoint y: 97, distance: 52.0
click at [390, 97] on div at bounding box center [403, 118] width 97 height 216
click at [360, 155] on div at bounding box center [403, 118] width 97 height 216
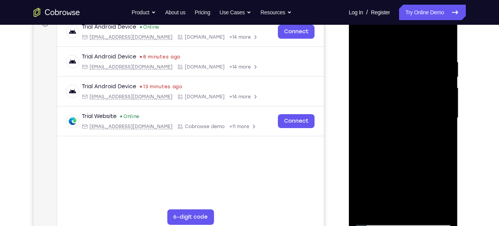
drag, startPoint x: 402, startPoint y: 165, endPoint x: 427, endPoint y: 36, distance: 131.7
click at [427, 36] on div at bounding box center [403, 118] width 97 height 216
click at [415, 139] on div at bounding box center [403, 118] width 97 height 216
drag, startPoint x: 415, startPoint y: 139, endPoint x: 842, endPoint y: 17, distance: 444.0
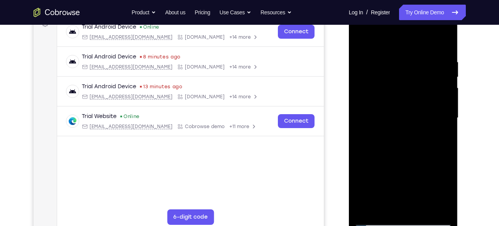
click at [459, 13] on html "Online web based iOS Simulators and Android Emulators. Run iPhone, iPad, Mobile…" at bounding box center [404, 120] width 110 height 232
drag, startPoint x: 412, startPoint y: 140, endPoint x: 454, endPoint y: 79, distance: 73.7
click at [454, 79] on div at bounding box center [403, 119] width 109 height 230
click at [360, 130] on div at bounding box center [403, 118] width 97 height 216
drag, startPoint x: 411, startPoint y: 113, endPoint x: 854, endPoint y: 39, distance: 449.5
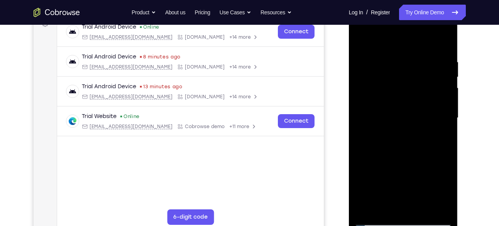
click at [459, 35] on html "Online web based iOS Simulators and Android Emulators. Run iPhone, iPad, Mobile…" at bounding box center [404, 120] width 110 height 232
click at [360, 121] on div at bounding box center [403, 118] width 97 height 216
drag, startPoint x: 411, startPoint y: 153, endPoint x: 843, endPoint y: 63, distance: 441.9
click at [459, 59] on html "Online web based iOS Simulators and Android Emulators. Run iPhone, iPad, Mobile…" at bounding box center [404, 120] width 110 height 232
drag, startPoint x: 403, startPoint y: 131, endPoint x: 854, endPoint y: 69, distance: 455.4
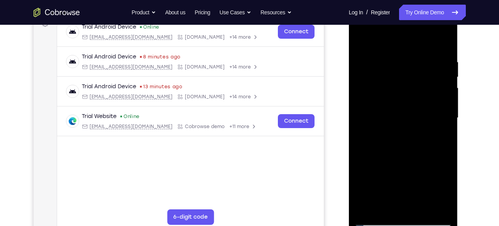
click at [459, 65] on html "Online web based iOS Simulators and Android Emulators. Run iPhone, iPad, Mobile…" at bounding box center [404, 120] width 110 height 232
drag, startPoint x: 409, startPoint y: 153, endPoint x: 506, endPoint y: 54, distance: 138.7
click at [459, 54] on html "Online web based iOS Simulators and Android Emulators. Run iPhone, iPad, Mobile…" at bounding box center [404, 120] width 110 height 232
click at [422, 207] on div at bounding box center [403, 118] width 97 height 216
click at [410, 115] on div at bounding box center [403, 118] width 97 height 216
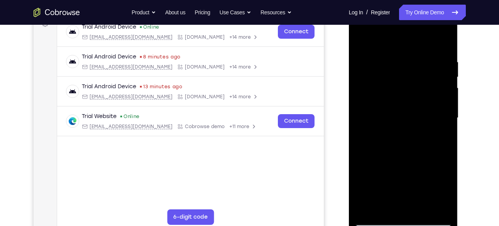
click at [382, 207] on div at bounding box center [403, 118] width 97 height 216
click at [359, 161] on div at bounding box center [403, 118] width 97 height 216
click at [394, 101] on div at bounding box center [403, 118] width 97 height 216
click at [411, 177] on div at bounding box center [403, 118] width 97 height 216
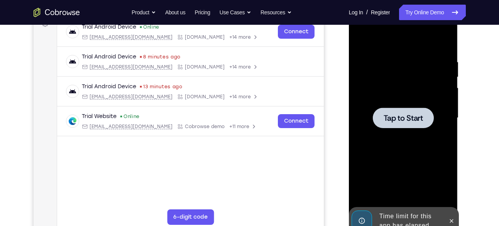
click at [397, 116] on span "Tap to Start" at bounding box center [403, 118] width 39 height 8
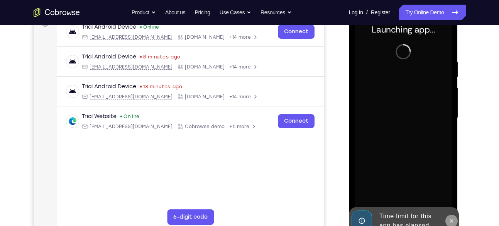
click at [450, 217] on icon at bounding box center [452, 220] width 6 height 6
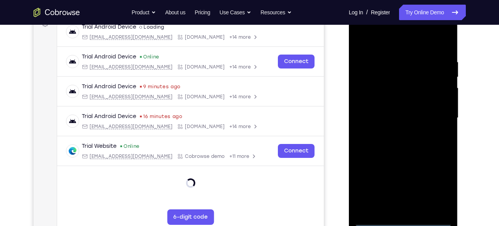
click at [404, 216] on div at bounding box center [403, 118] width 97 height 216
click at [401, 220] on div at bounding box center [403, 118] width 97 height 216
click at [438, 182] on div at bounding box center [403, 118] width 97 height 216
click at [379, 42] on div at bounding box center [403, 118] width 97 height 216
click at [434, 112] on div at bounding box center [403, 118] width 97 height 216
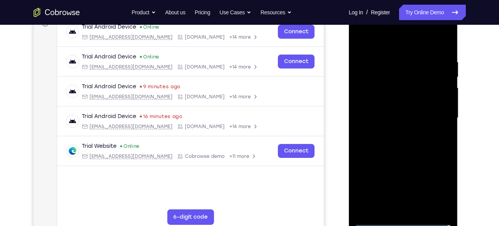
click at [397, 132] on div at bounding box center [403, 118] width 97 height 216
click at [412, 106] on div at bounding box center [403, 118] width 97 height 216
click at [408, 104] on div at bounding box center [403, 118] width 97 height 216
click at [418, 115] on div at bounding box center [403, 118] width 97 height 216
click at [406, 142] on div at bounding box center [403, 118] width 97 height 216
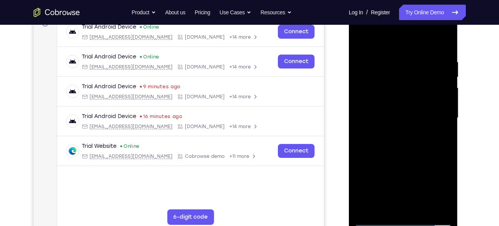
click at [415, 149] on div at bounding box center [403, 118] width 97 height 216
click at [422, 207] on div at bounding box center [403, 118] width 97 height 216
click at [393, 162] on div at bounding box center [403, 118] width 97 height 216
click at [393, 116] on div at bounding box center [403, 118] width 97 height 216
click at [384, 204] on div at bounding box center [403, 118] width 97 height 216
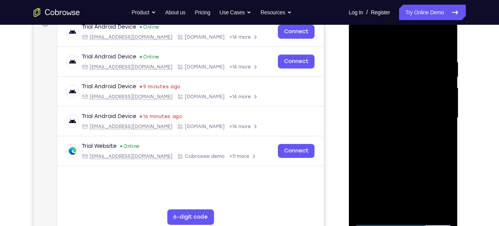
click at [415, 161] on div at bounding box center [403, 118] width 97 height 216
click at [443, 129] on div at bounding box center [403, 118] width 97 height 216
click at [384, 116] on div at bounding box center [403, 118] width 97 height 216
click at [361, 39] on div at bounding box center [403, 118] width 97 height 216
click at [445, 75] on div at bounding box center [403, 118] width 97 height 216
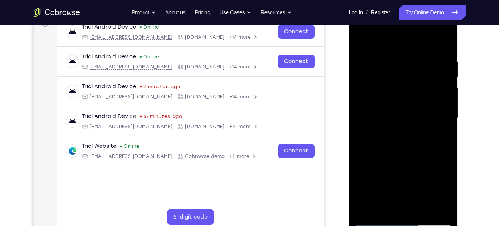
click at [449, 76] on div at bounding box center [403, 118] width 97 height 216
click at [360, 75] on div at bounding box center [403, 118] width 97 height 216
click at [360, 76] on div at bounding box center [403, 118] width 97 height 216
click at [363, 39] on div at bounding box center [403, 118] width 97 height 216
click at [367, 53] on div at bounding box center [403, 118] width 97 height 216
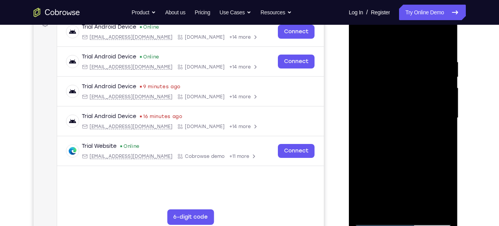
click at [436, 97] on div at bounding box center [403, 118] width 97 height 216
click at [372, 201] on div at bounding box center [403, 118] width 97 height 216
drag, startPoint x: 414, startPoint y: 133, endPoint x: 413, endPoint y: 78, distance: 55.2
click at [413, 78] on div at bounding box center [403, 118] width 97 height 216
drag, startPoint x: 413, startPoint y: 137, endPoint x: 414, endPoint y: 66, distance: 71.1
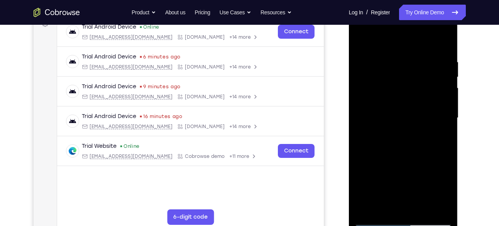
click at [414, 66] on div at bounding box center [403, 118] width 97 height 216
drag, startPoint x: 421, startPoint y: 117, endPoint x: 420, endPoint y: 65, distance: 52.2
click at [420, 65] on div at bounding box center [403, 118] width 97 height 216
drag, startPoint x: 417, startPoint y: 146, endPoint x: 413, endPoint y: 77, distance: 68.4
click at [413, 77] on div at bounding box center [403, 118] width 97 height 216
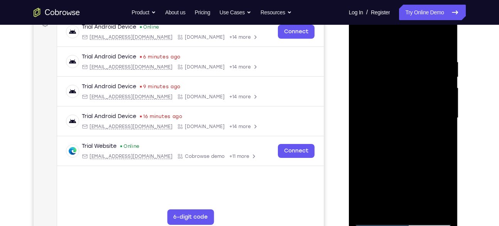
drag, startPoint x: 413, startPoint y: 140, endPoint x: 414, endPoint y: 70, distance: 69.9
click at [414, 70] on div at bounding box center [403, 118] width 97 height 216
drag, startPoint x: 418, startPoint y: 152, endPoint x: 416, endPoint y: 113, distance: 38.7
click at [416, 114] on div at bounding box center [403, 118] width 97 height 216
drag, startPoint x: 416, startPoint y: 113, endPoint x: 419, endPoint y: 102, distance: 11.1
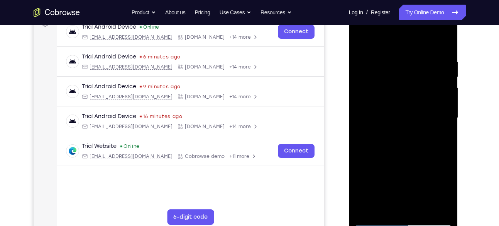
click at [419, 102] on div at bounding box center [403, 118] width 97 height 216
click at [367, 81] on div at bounding box center [403, 118] width 97 height 216
click at [444, 117] on div at bounding box center [403, 118] width 97 height 216
click at [445, 41] on div at bounding box center [403, 118] width 97 height 216
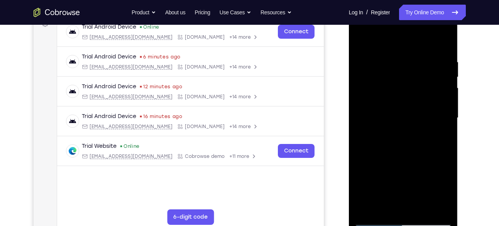
click at [438, 56] on div at bounding box center [403, 118] width 97 height 216
click at [444, 105] on div at bounding box center [403, 118] width 97 height 216
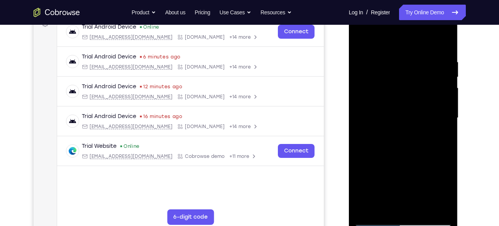
click at [444, 105] on div at bounding box center [403, 118] width 97 height 216
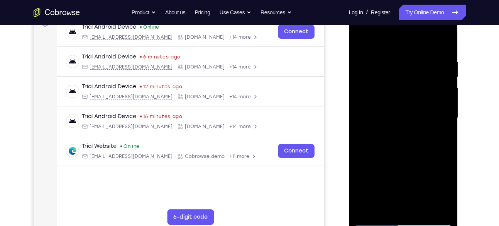
click at [444, 105] on div at bounding box center [403, 118] width 97 height 216
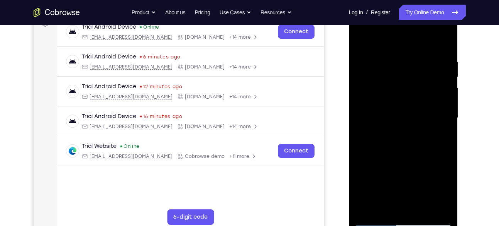
click at [444, 105] on div at bounding box center [403, 118] width 97 height 216
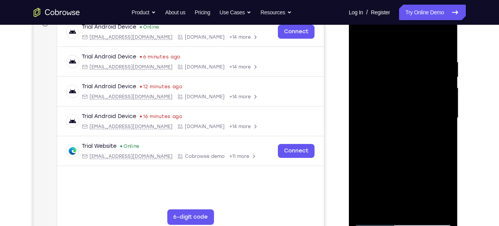
click at [444, 105] on div at bounding box center [403, 118] width 97 height 216
drag, startPoint x: 367, startPoint y: 111, endPoint x: 506, endPoint y: 126, distance: 139.8
click at [459, 126] on html "Online web based iOS Simulators and Android Emulators. Run iPhone, iPad, Mobile…" at bounding box center [404, 120] width 110 height 232
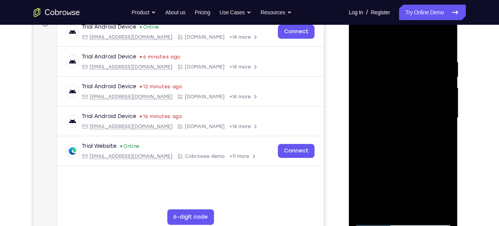
click at [361, 97] on div at bounding box center [403, 118] width 97 height 216
click at [445, 97] on div at bounding box center [403, 118] width 97 height 216
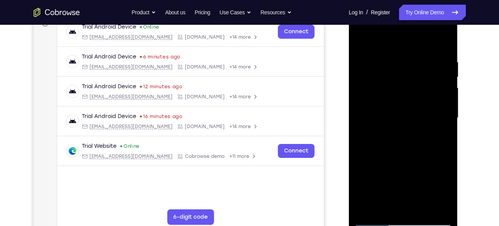
click at [445, 97] on div at bounding box center [403, 118] width 97 height 216
click at [445, 42] on div at bounding box center [403, 118] width 97 height 216
click at [423, 207] on div at bounding box center [403, 118] width 97 height 216
drag, startPoint x: 407, startPoint y: 76, endPoint x: 403, endPoint y: 245, distance: 168.4
click at [403, 225] on html "Online web based iOS Simulators and Android Emulators. Run iPhone, iPad, Mobile…" at bounding box center [404, 120] width 110 height 232
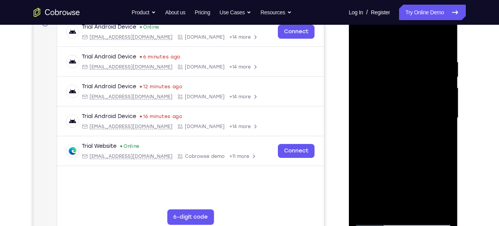
click at [363, 38] on div at bounding box center [403, 118] width 97 height 216
click at [446, 40] on div at bounding box center [403, 118] width 97 height 216
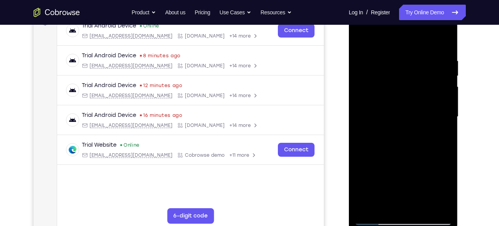
click at [359, 39] on div at bounding box center [403, 116] width 97 height 216
click at [401, 52] on div at bounding box center [403, 116] width 97 height 216
click at [444, 68] on div at bounding box center [403, 116] width 97 height 216
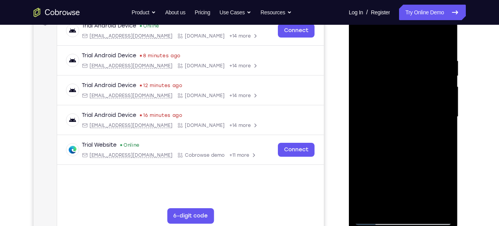
click at [444, 68] on div at bounding box center [403, 116] width 97 height 216
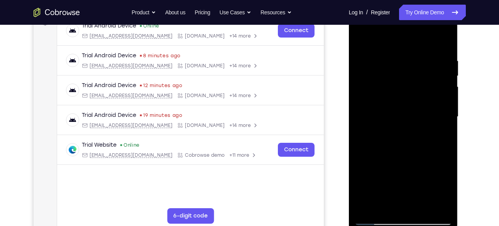
click at [444, 68] on div at bounding box center [403, 116] width 97 height 216
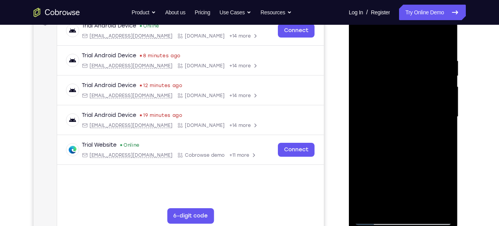
click at [444, 68] on div at bounding box center [403, 116] width 97 height 216
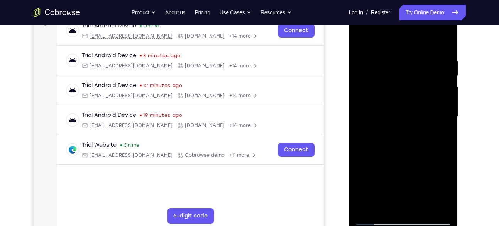
click at [444, 68] on div at bounding box center [403, 116] width 97 height 216
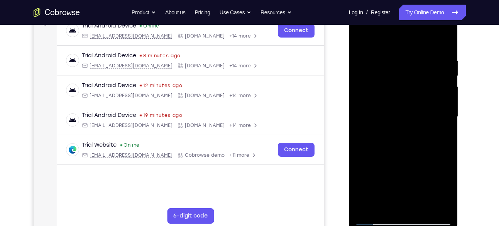
click at [444, 68] on div at bounding box center [403, 116] width 97 height 216
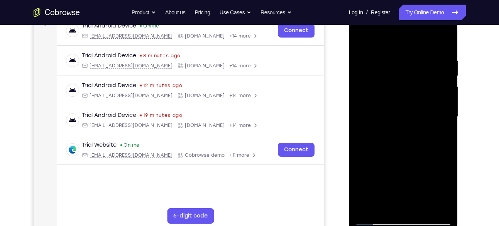
click at [444, 68] on div at bounding box center [403, 116] width 97 height 216
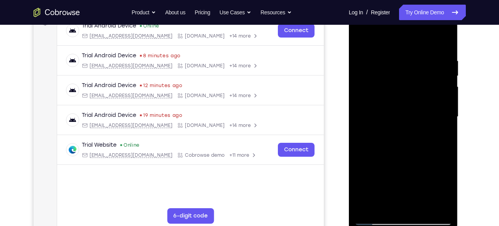
click at [444, 68] on div at bounding box center [403, 116] width 97 height 216
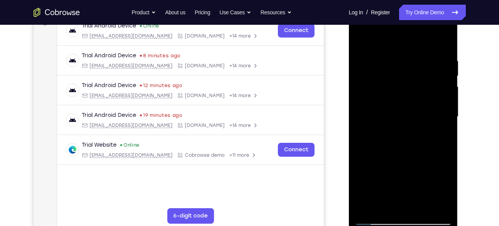
click at [444, 68] on div at bounding box center [403, 116] width 97 height 216
click at [360, 96] on div at bounding box center [403, 116] width 97 height 216
click at [440, 99] on div at bounding box center [403, 116] width 97 height 216
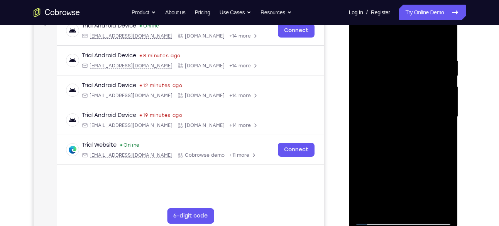
click at [440, 99] on div at bounding box center [403, 116] width 97 height 216
click at [443, 92] on div at bounding box center [403, 116] width 97 height 216
click at [365, 109] on div at bounding box center [403, 116] width 97 height 216
click at [361, 81] on div at bounding box center [403, 116] width 97 height 216
click at [438, 131] on div at bounding box center [403, 116] width 97 height 216
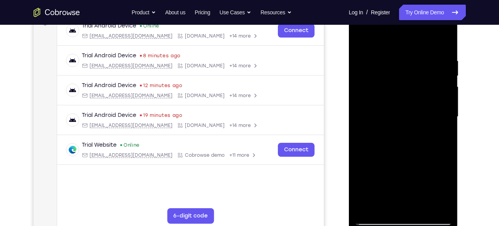
click at [438, 131] on div at bounding box center [403, 116] width 97 height 216
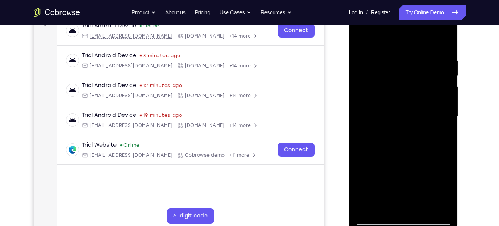
click at [438, 131] on div at bounding box center [403, 116] width 97 height 216
click at [443, 37] on div at bounding box center [403, 116] width 97 height 216
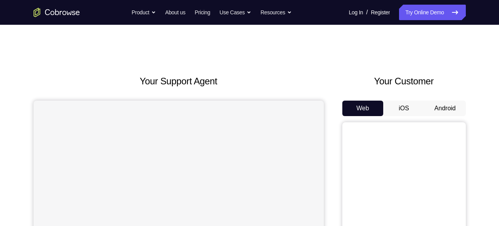
click at [444, 100] on button "Android" at bounding box center [445, 107] width 41 height 15
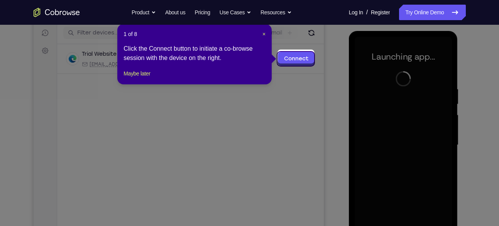
scroll to position [96, 0]
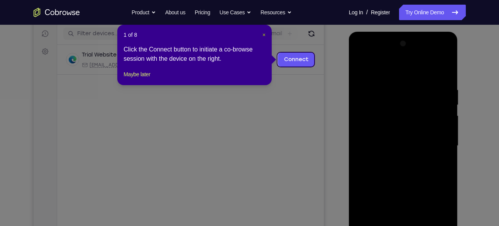
click at [265, 33] on span "×" at bounding box center [264, 35] width 3 height 6
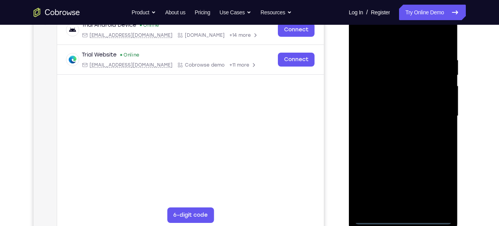
scroll to position [126, 0]
click at [407, 221] on div at bounding box center [403, 115] width 97 height 216
click at [434, 187] on div at bounding box center [403, 115] width 97 height 216
click at [382, 42] on div at bounding box center [403, 115] width 97 height 216
click at [436, 115] on div at bounding box center [403, 115] width 97 height 216
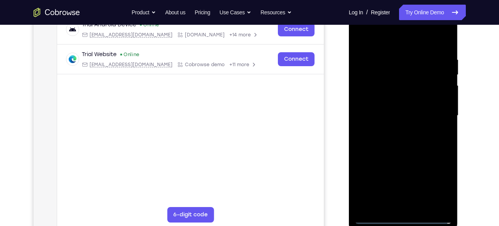
click at [394, 130] on div at bounding box center [403, 115] width 97 height 216
click at [392, 113] on div at bounding box center [403, 115] width 97 height 216
click at [393, 99] on div at bounding box center [403, 115] width 97 height 216
click at [403, 116] on div at bounding box center [403, 115] width 97 height 216
click at [418, 146] on div at bounding box center [403, 115] width 97 height 216
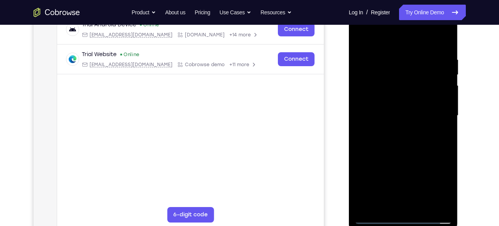
click at [420, 146] on div at bounding box center [403, 115] width 97 height 216
drag, startPoint x: 420, startPoint y: 146, endPoint x: 407, endPoint y: 81, distance: 67.0
click at [407, 81] on div at bounding box center [403, 115] width 97 height 216
click at [376, 216] on div at bounding box center [403, 115] width 97 height 216
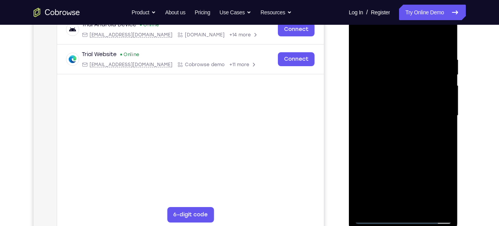
click at [362, 143] on div at bounding box center [403, 115] width 97 height 216
click at [421, 202] on div at bounding box center [403, 115] width 97 height 216
click at [407, 152] on div at bounding box center [403, 115] width 97 height 216
click at [396, 124] on div at bounding box center [403, 115] width 97 height 216
click at [397, 201] on div at bounding box center [403, 115] width 97 height 216
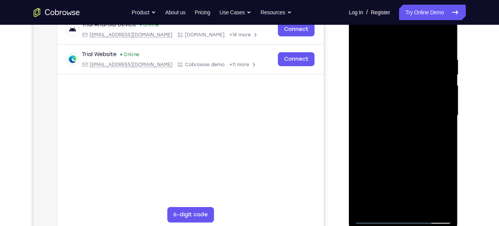
drag, startPoint x: 386, startPoint y: 42, endPoint x: 389, endPoint y: 0, distance: 42.6
click at [389, 2] on html "Online web based iOS Simulators and Android Emulators. Run iPhone, iPad, Mobile…" at bounding box center [404, 118] width 110 height 232
click at [360, 41] on div at bounding box center [403, 115] width 97 height 216
click at [404, 126] on div at bounding box center [403, 115] width 97 height 216
click at [445, 190] on div at bounding box center [403, 115] width 97 height 216
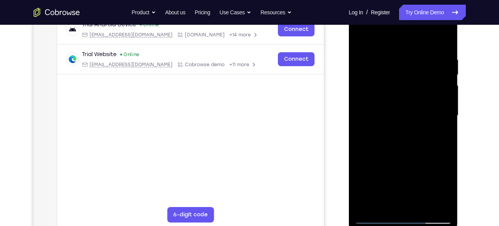
click at [445, 190] on div at bounding box center [403, 115] width 97 height 216
click at [433, 176] on div at bounding box center [403, 115] width 97 height 216
click at [440, 135] on div at bounding box center [403, 115] width 97 height 216
click at [448, 187] on div at bounding box center [403, 115] width 97 height 216
click at [382, 203] on div at bounding box center [403, 115] width 97 height 216
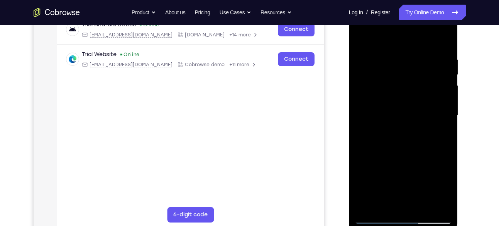
click at [425, 158] on div at bounding box center [403, 115] width 97 height 216
drag, startPoint x: 425, startPoint y: 158, endPoint x: 438, endPoint y: 128, distance: 32.0
click at [438, 128] on div at bounding box center [403, 115] width 97 height 216
click at [363, 39] on div at bounding box center [403, 115] width 97 height 216
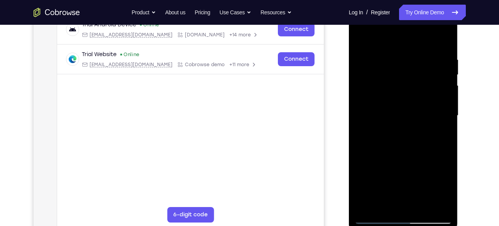
click at [364, 36] on div at bounding box center [403, 115] width 97 height 216
click at [397, 46] on div at bounding box center [403, 115] width 97 height 216
click at [361, 118] on div at bounding box center [403, 115] width 97 height 216
click at [442, 99] on div at bounding box center [403, 115] width 97 height 216
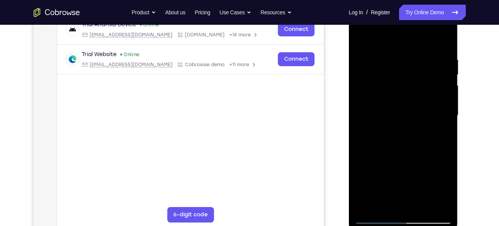
click at [442, 99] on div at bounding box center [403, 115] width 97 height 216
click at [446, 93] on div at bounding box center [403, 115] width 97 height 216
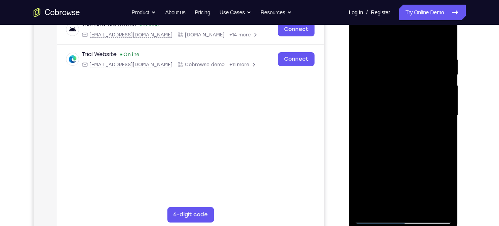
click at [446, 93] on div at bounding box center [403, 115] width 97 height 216
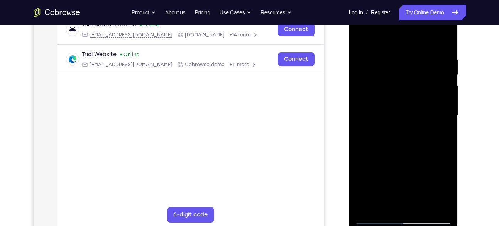
click at [446, 93] on div at bounding box center [403, 115] width 97 height 216
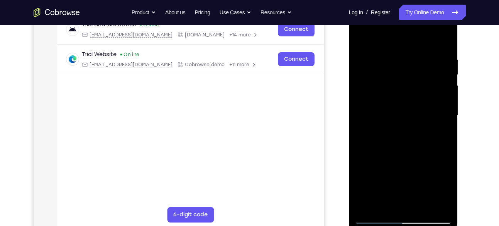
click at [446, 93] on div at bounding box center [403, 115] width 97 height 216
click at [361, 111] on div at bounding box center [403, 115] width 97 height 216
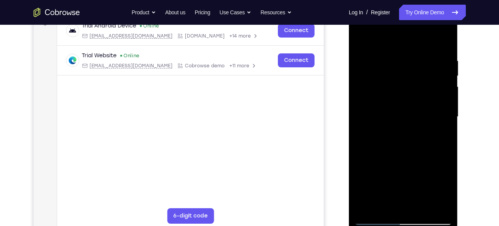
click at [442, 88] on div at bounding box center [403, 116] width 97 height 216
click at [447, 85] on div at bounding box center [403, 116] width 97 height 216
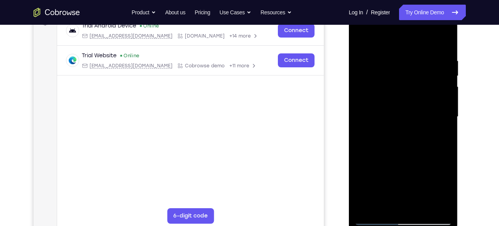
click at [447, 85] on div at bounding box center [403, 116] width 97 height 216
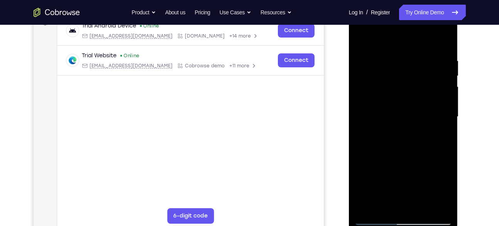
click at [447, 85] on div at bounding box center [403, 116] width 97 height 216
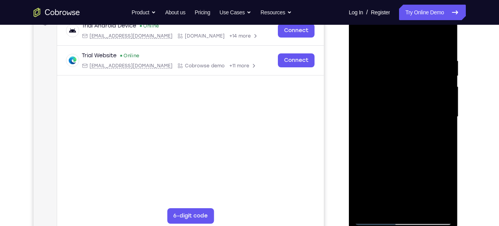
click at [447, 85] on div at bounding box center [403, 116] width 97 height 216
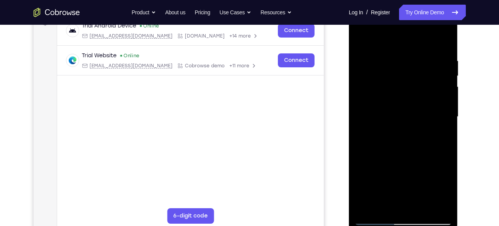
click at [447, 85] on div at bounding box center [403, 116] width 97 height 216
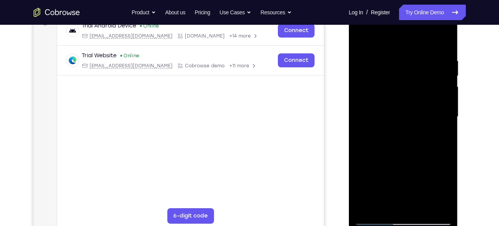
click at [447, 85] on div at bounding box center [403, 116] width 97 height 216
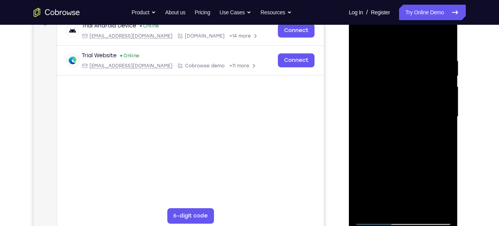
click at [447, 85] on div at bounding box center [403, 116] width 97 height 216
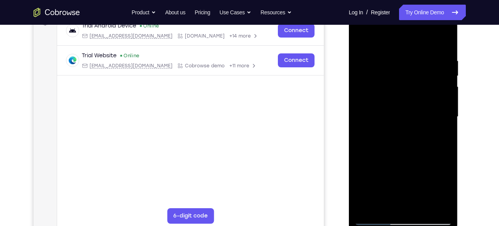
click at [447, 85] on div at bounding box center [403, 116] width 97 height 216
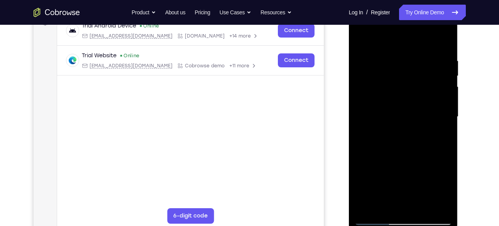
click at [447, 85] on div at bounding box center [403, 116] width 97 height 216
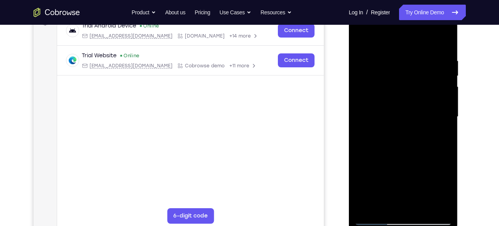
click at [447, 85] on div at bounding box center [403, 116] width 97 height 216
click at [368, 112] on div at bounding box center [403, 116] width 97 height 216
click at [445, 85] on div at bounding box center [403, 116] width 97 height 216
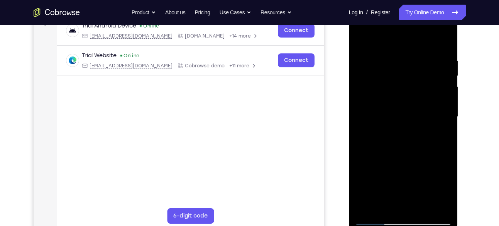
click at [445, 85] on div at bounding box center [403, 116] width 97 height 216
click at [443, 42] on div at bounding box center [403, 116] width 97 height 216
click at [425, 210] on div at bounding box center [403, 116] width 97 height 216
drag, startPoint x: 417, startPoint y: 74, endPoint x: 398, endPoint y: 213, distance: 140.7
click at [398, 213] on div at bounding box center [403, 116] width 97 height 216
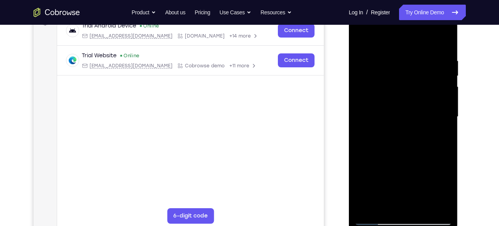
drag, startPoint x: 412, startPoint y: 93, endPoint x: 394, endPoint y: 238, distance: 145.9
click at [394, 225] on html "Online web based iOS Simulators and Android Emulators. Run iPhone, iPad, Mobile…" at bounding box center [404, 119] width 110 height 232
click at [361, 38] on div at bounding box center [403, 116] width 97 height 216
click at [396, 57] on div at bounding box center [403, 116] width 97 height 216
click at [440, 70] on div at bounding box center [403, 116] width 97 height 216
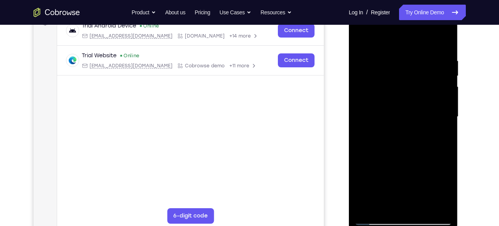
click at [440, 70] on div at bounding box center [403, 116] width 97 height 216
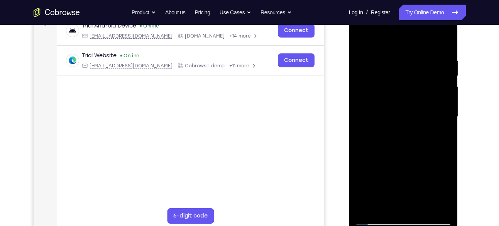
click at [440, 70] on div at bounding box center [403, 116] width 97 height 216
click at [441, 90] on div at bounding box center [403, 116] width 97 height 216
click at [444, 73] on div at bounding box center [403, 116] width 97 height 216
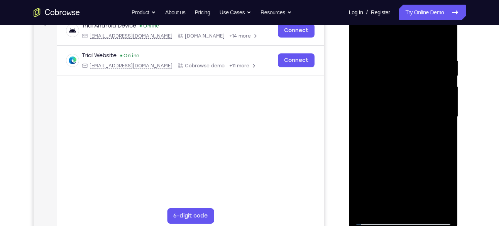
click at [444, 73] on div at bounding box center [403, 116] width 97 height 216
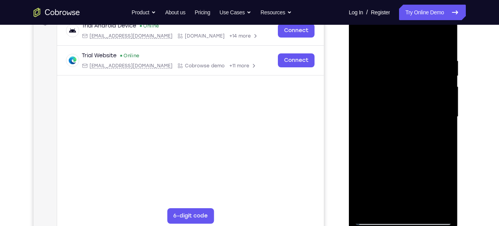
click at [444, 73] on div at bounding box center [403, 116] width 97 height 216
click at [441, 40] on div at bounding box center [403, 116] width 97 height 216
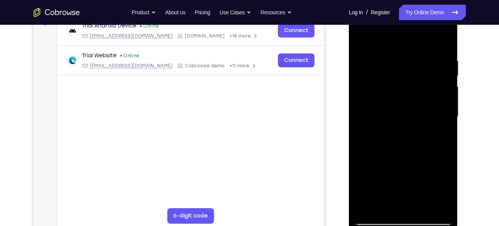
click at [419, 205] on div at bounding box center [403, 116] width 97 height 216
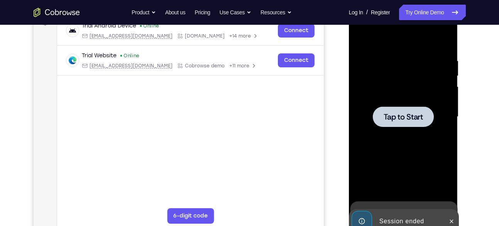
click at [396, 122] on div at bounding box center [403, 116] width 61 height 20
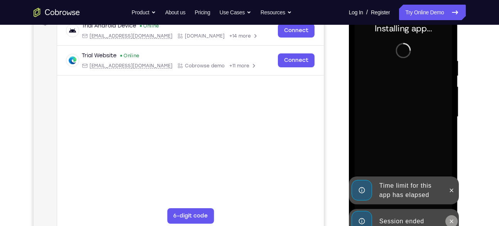
click at [450, 215] on button at bounding box center [452, 221] width 12 height 12
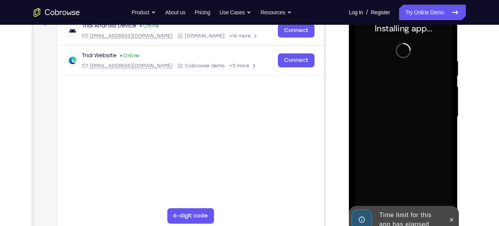
click at [451, 217] on icon at bounding box center [452, 219] width 6 height 6
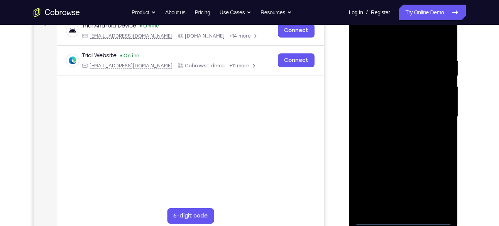
click at [404, 216] on div at bounding box center [403, 116] width 97 height 216
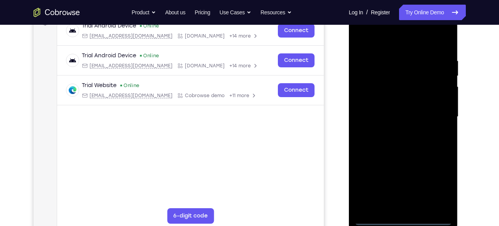
click at [404, 216] on div at bounding box center [403, 116] width 97 height 216
click at [404, 218] on div at bounding box center [403, 116] width 97 height 216
click at [437, 185] on div at bounding box center [403, 116] width 97 height 216
click at [398, 38] on div at bounding box center [403, 116] width 97 height 216
click at [432, 114] on div at bounding box center [403, 116] width 97 height 216
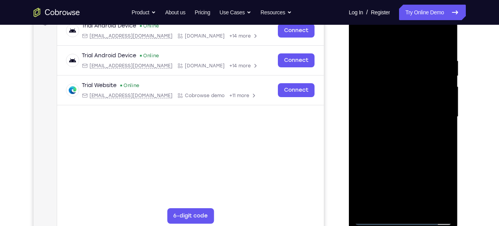
click at [395, 128] on div at bounding box center [403, 116] width 97 height 216
click at [394, 100] on div at bounding box center [403, 116] width 97 height 216
click at [397, 110] on div at bounding box center [403, 116] width 97 height 216
click at [405, 131] on div at bounding box center [403, 116] width 97 height 216
click at [408, 97] on div at bounding box center [403, 116] width 97 height 216
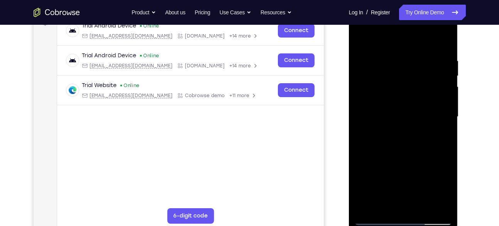
click at [447, 39] on div at bounding box center [403, 116] width 97 height 216
click at [361, 36] on div at bounding box center [403, 116] width 97 height 216
click at [425, 207] on div at bounding box center [403, 116] width 97 height 216
click at [404, 158] on div at bounding box center [403, 116] width 97 height 216
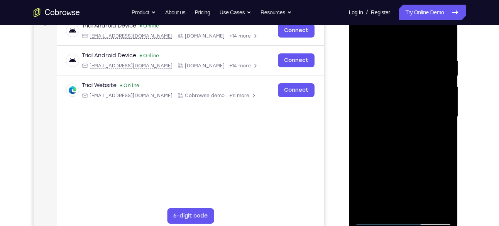
click at [397, 114] on div at bounding box center [403, 116] width 97 height 216
click at [444, 190] on div at bounding box center [403, 116] width 97 height 216
click at [387, 201] on div at bounding box center [403, 116] width 97 height 216
click at [423, 159] on div at bounding box center [403, 116] width 97 height 216
click at [361, 39] on div at bounding box center [403, 116] width 97 height 216
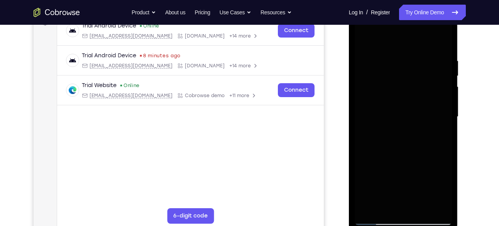
click at [405, 133] on div at bounding box center [403, 116] width 97 height 216
click at [401, 130] on div at bounding box center [403, 116] width 97 height 216
click at [387, 205] on div at bounding box center [403, 116] width 97 height 216
click at [427, 188] on div at bounding box center [403, 116] width 97 height 216
click at [441, 129] on div at bounding box center [403, 116] width 97 height 216
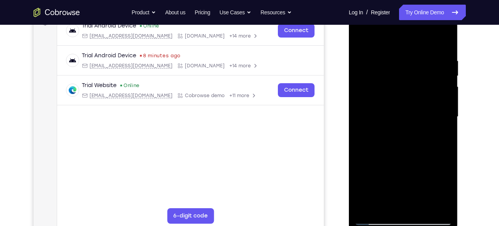
click at [358, 39] on div at bounding box center [403, 116] width 97 height 216
click at [402, 131] on div at bounding box center [403, 116] width 97 height 216
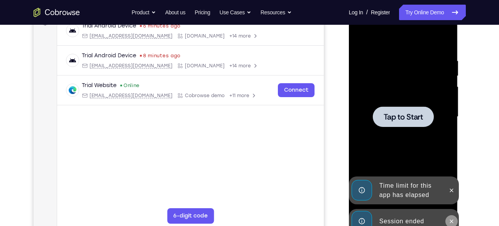
click at [451, 219] on icon at bounding box center [452, 221] width 6 height 6
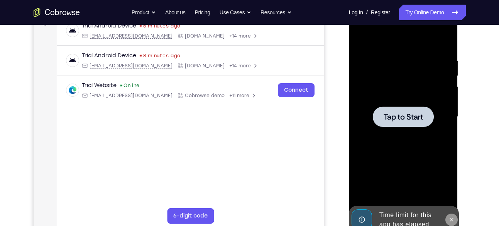
click at [452, 214] on button at bounding box center [452, 219] width 12 height 12
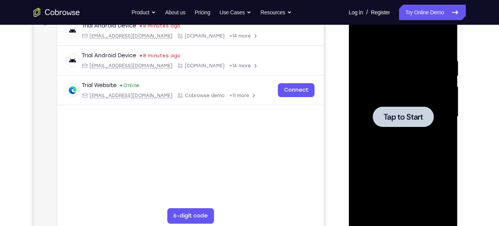
click at [409, 113] on span "Tap to Start" at bounding box center [403, 117] width 39 height 8
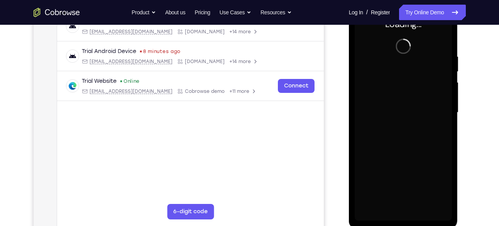
scroll to position [130, 0]
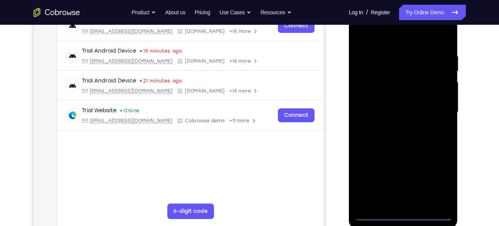
click at [404, 216] on div at bounding box center [403, 112] width 97 height 216
click at [438, 184] on div at bounding box center [403, 112] width 97 height 216
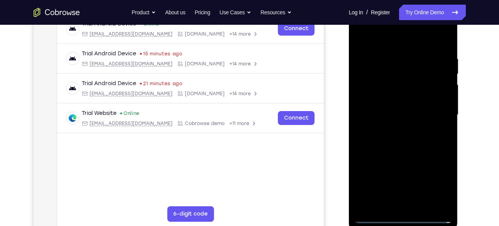
scroll to position [126, 0]
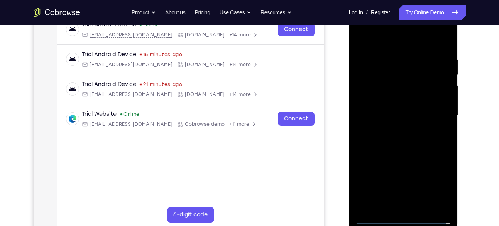
click at [384, 38] on div at bounding box center [403, 115] width 97 height 216
click at [432, 108] on div at bounding box center [403, 115] width 97 height 216
click at [395, 128] on div at bounding box center [403, 115] width 97 height 216
click at [397, 111] on div at bounding box center [403, 115] width 97 height 216
click at [399, 101] on div at bounding box center [403, 115] width 97 height 216
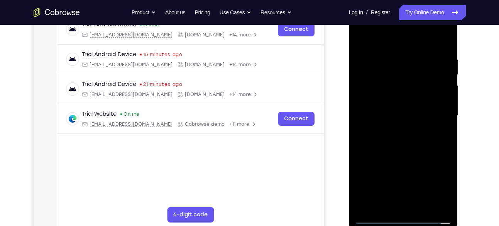
click at [402, 117] on div at bounding box center [403, 115] width 97 height 216
click at [408, 144] on div at bounding box center [403, 115] width 97 height 216
click at [424, 207] on div at bounding box center [403, 115] width 97 height 216
click at [411, 153] on div at bounding box center [403, 115] width 97 height 216
click at [409, 106] on div at bounding box center [403, 115] width 97 height 216
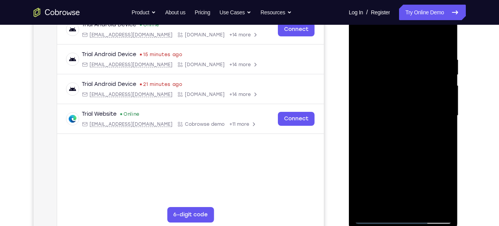
click at [384, 203] on div at bounding box center [403, 115] width 97 height 216
click at [424, 158] on div at bounding box center [403, 115] width 97 height 216
click at [441, 126] on div at bounding box center [403, 115] width 97 height 216
click at [360, 41] on div at bounding box center [403, 115] width 97 height 216
click at [405, 145] on div at bounding box center [403, 115] width 97 height 216
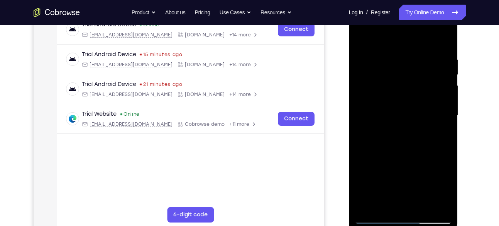
click at [399, 107] on div at bounding box center [403, 115] width 97 height 216
click at [421, 176] on div at bounding box center [403, 115] width 97 height 216
click at [361, 41] on div at bounding box center [403, 115] width 97 height 216
click at [403, 148] on div at bounding box center [403, 115] width 97 height 216
click at [360, 39] on div at bounding box center [403, 115] width 97 height 216
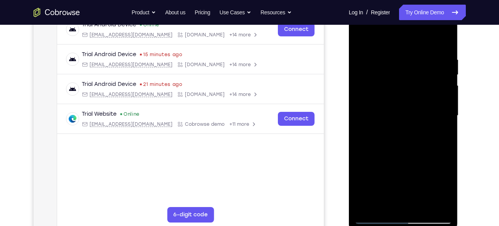
click at [364, 34] on div at bounding box center [403, 115] width 97 height 216
click at [423, 205] on div at bounding box center [403, 115] width 97 height 216
click at [376, 217] on div at bounding box center [403, 115] width 97 height 216
click at [389, 53] on div at bounding box center [403, 115] width 97 height 216
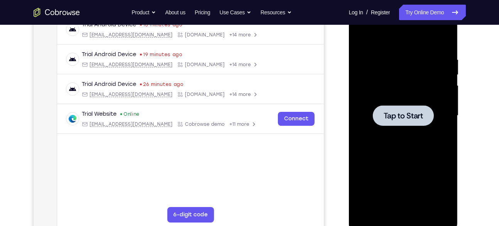
click at [395, 114] on span "Tap to Start" at bounding box center [403, 116] width 39 height 8
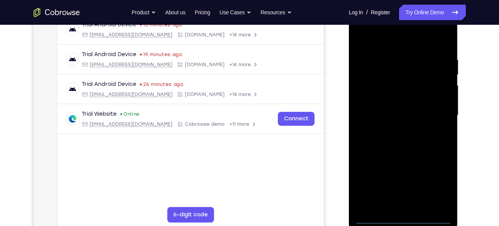
click at [404, 216] on div at bounding box center [403, 115] width 97 height 216
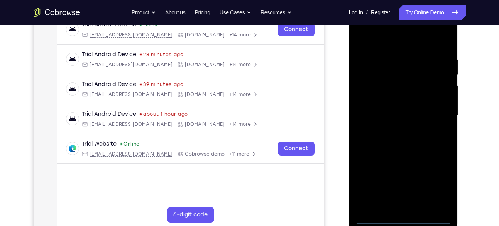
click at [438, 185] on div at bounding box center [403, 115] width 97 height 216
click at [367, 36] on div at bounding box center [403, 115] width 97 height 216
click at [440, 114] on div at bounding box center [403, 115] width 97 height 216
click at [394, 129] on div at bounding box center [403, 115] width 97 height 216
click at [401, 104] on div at bounding box center [403, 115] width 97 height 216
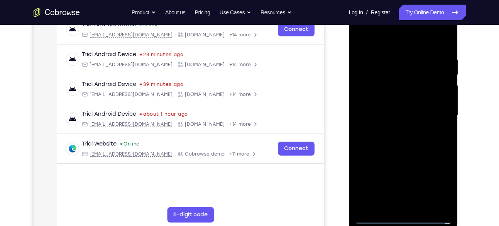
click at [404, 100] on div at bounding box center [403, 115] width 97 height 216
click at [412, 115] on div at bounding box center [403, 115] width 97 height 216
click at [403, 184] on div at bounding box center [403, 115] width 97 height 216
click at [411, 145] on div at bounding box center [403, 115] width 97 height 216
click at [425, 203] on div at bounding box center [403, 115] width 97 height 216
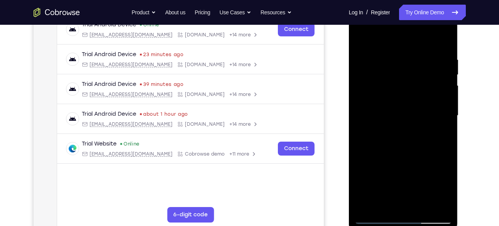
click at [407, 153] on div at bounding box center [403, 115] width 97 height 216
click at [413, 147] on div at bounding box center [403, 115] width 97 height 216
click at [409, 162] on div at bounding box center [403, 115] width 97 height 216
click at [438, 158] on div at bounding box center [403, 115] width 97 height 216
click at [384, 81] on div at bounding box center [403, 115] width 97 height 216
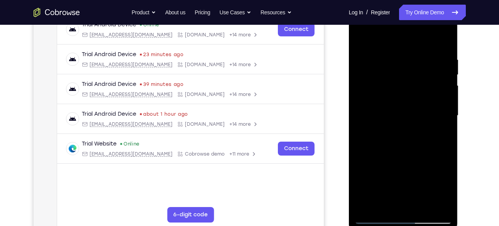
click at [408, 149] on div at bounding box center [403, 115] width 97 height 216
click at [362, 43] on div at bounding box center [403, 115] width 97 height 216
click at [408, 129] on div at bounding box center [403, 115] width 97 height 216
click at [404, 147] on div at bounding box center [403, 115] width 97 height 216
click at [416, 148] on div at bounding box center [403, 115] width 97 height 216
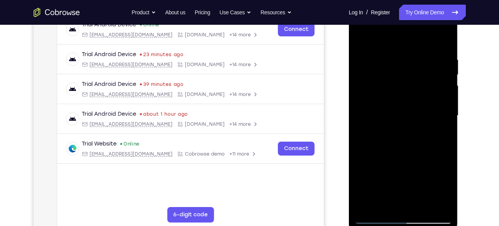
click at [413, 81] on div at bounding box center [403, 115] width 97 height 216
click at [428, 147] on div at bounding box center [403, 115] width 97 height 216
click at [412, 68] on div at bounding box center [403, 115] width 97 height 216
click at [439, 132] on div at bounding box center [403, 115] width 97 height 216
